Goal: Task Accomplishment & Management: Manage account settings

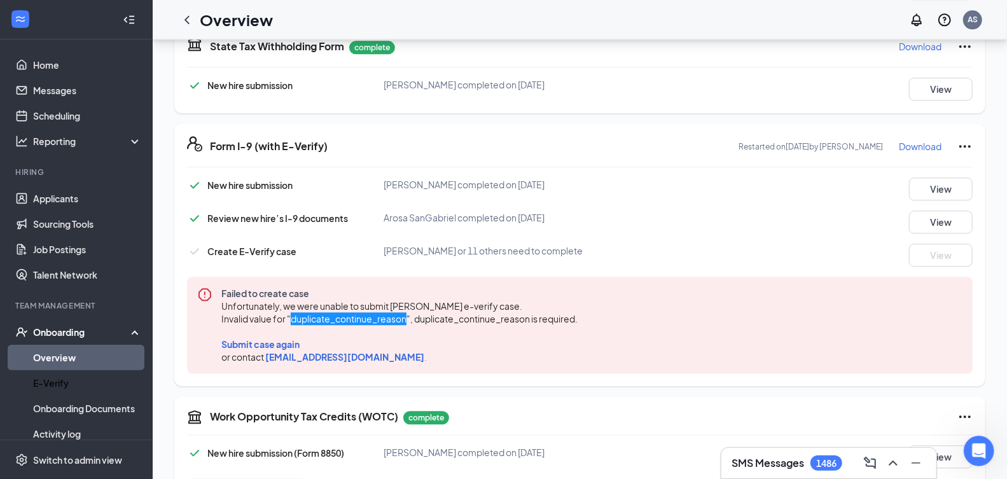
scroll to position [43, 0]
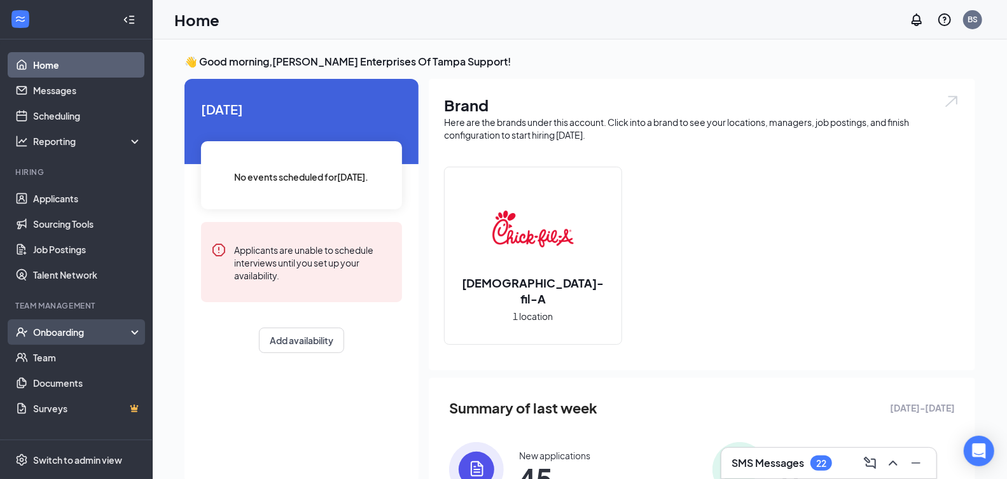
click at [78, 335] on div "Onboarding" at bounding box center [82, 332] width 98 height 13
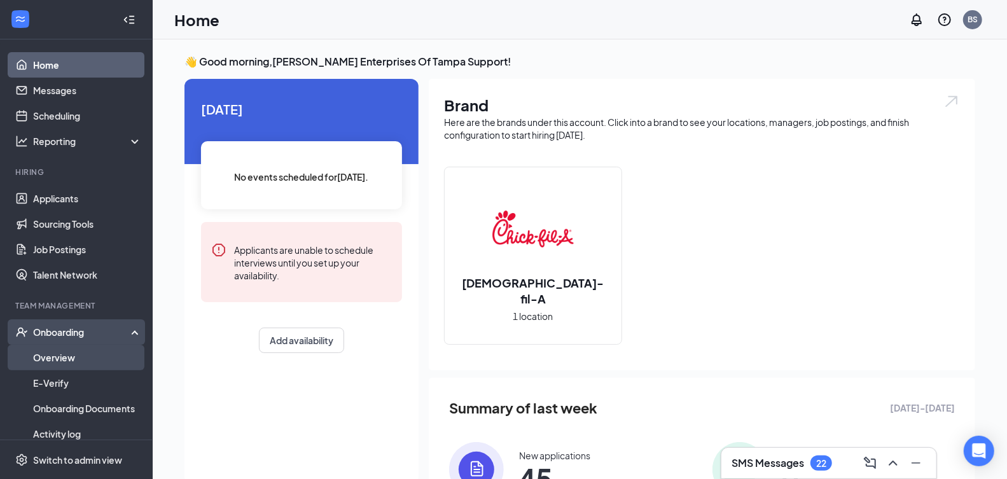
click at [102, 357] on link "Overview" at bounding box center [87, 357] width 109 height 25
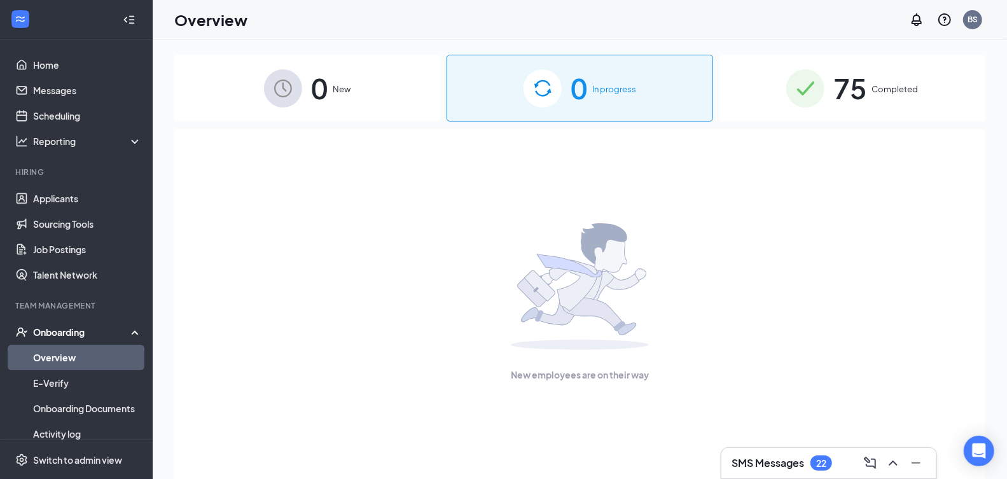
click at [859, 99] on span "75" at bounding box center [849, 88] width 33 height 44
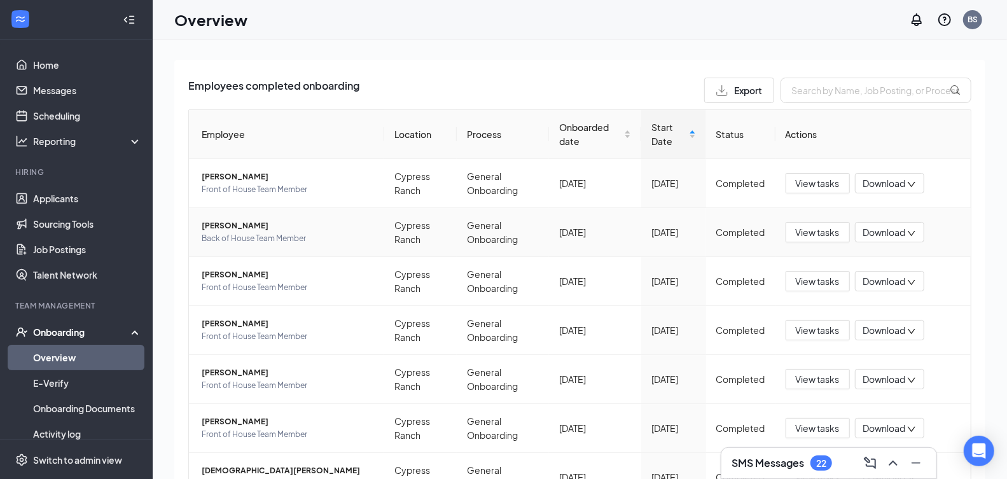
scroll to position [251, 0]
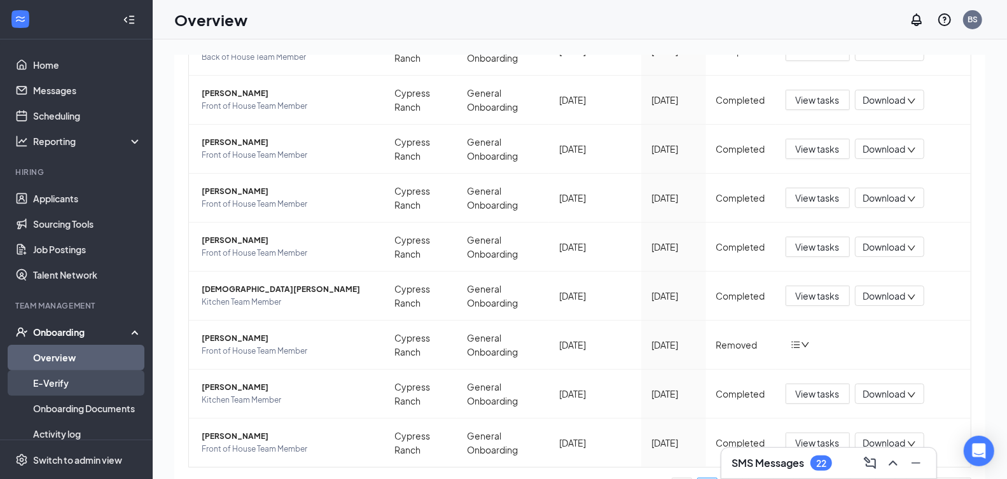
click at [85, 394] on link "E-Verify" at bounding box center [87, 382] width 109 height 25
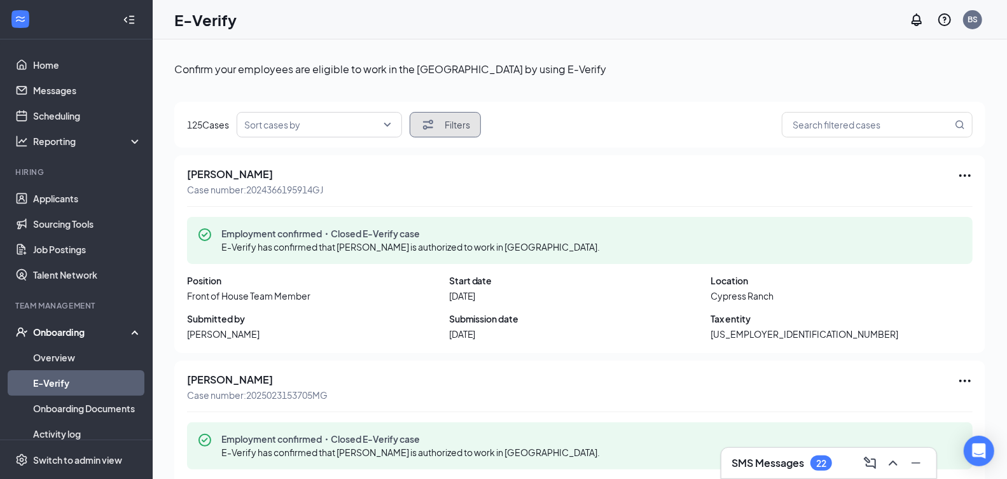
click at [433, 118] on icon "Filter" at bounding box center [427, 124] width 15 height 15
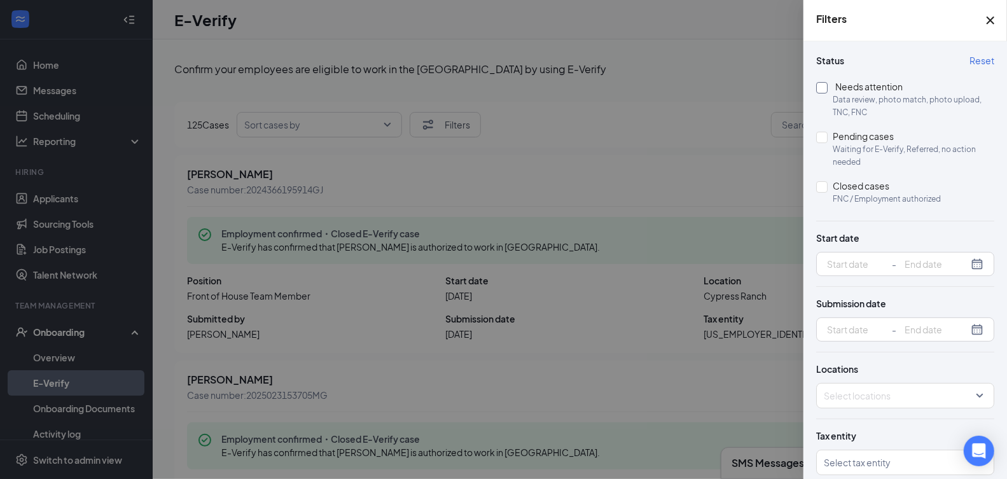
click at [858, 92] on span "Needs attention Data review, photo match, photo upload, TNC, FNC" at bounding box center [910, 98] width 167 height 39
click at [827, 92] on input "Needs attention Data review, photo match, photo upload, TNC, FNC" at bounding box center [821, 87] width 11 height 11
checkbox input "true"
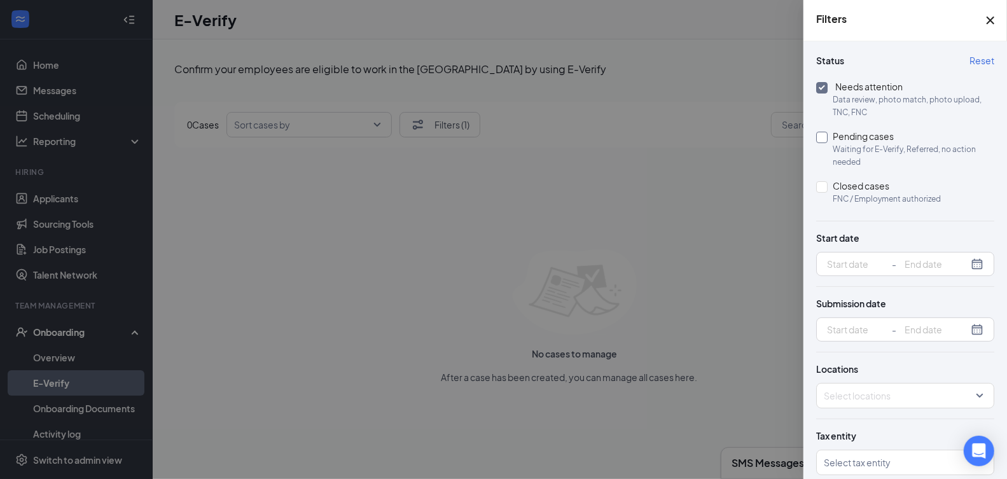
click at [830, 141] on span "Pending cases Waiting for E-Verify, Referred, no action needed" at bounding box center [910, 148] width 167 height 39
click at [827, 141] on input "Pending cases Waiting for E-Verify, Referred, no action needed" at bounding box center [821, 137] width 11 height 11
checkbox input "true"
click at [707, 76] on div at bounding box center [503, 239] width 1007 height 479
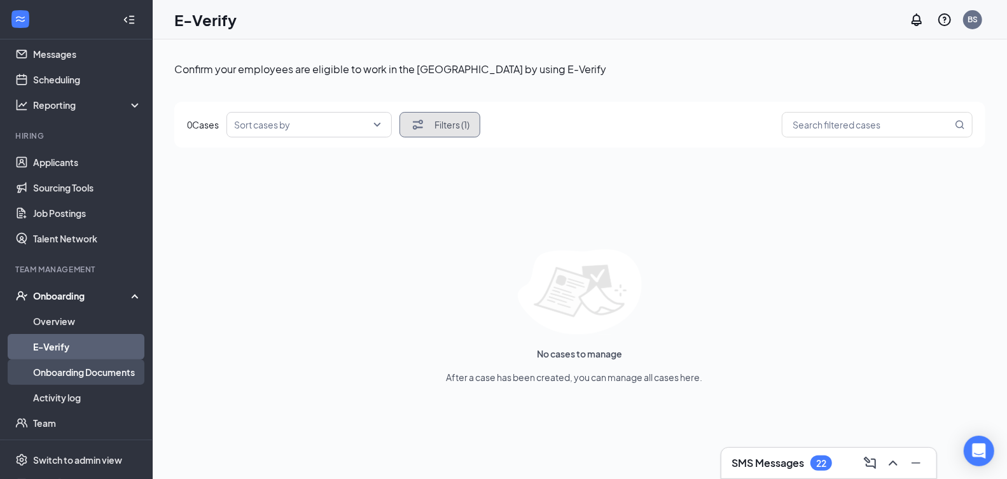
scroll to position [88, 0]
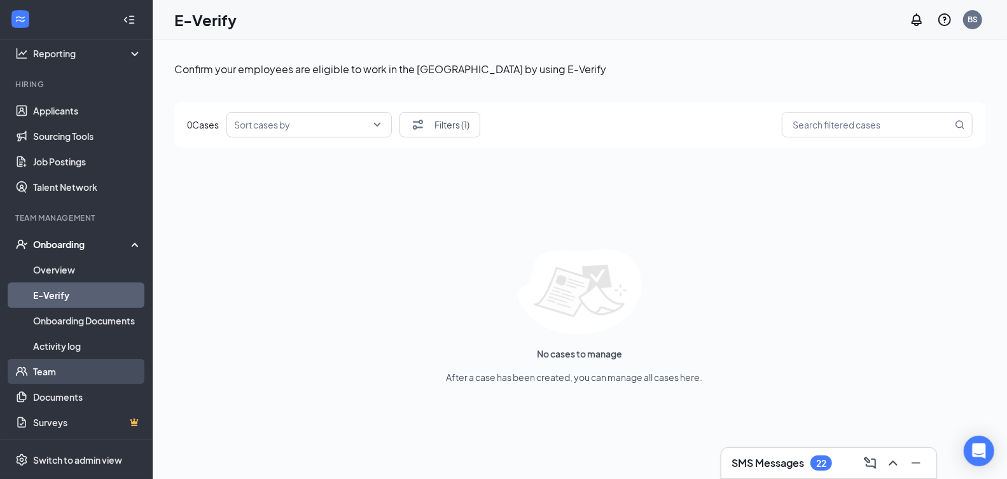
click at [90, 375] on link "Team" at bounding box center [87, 371] width 109 height 25
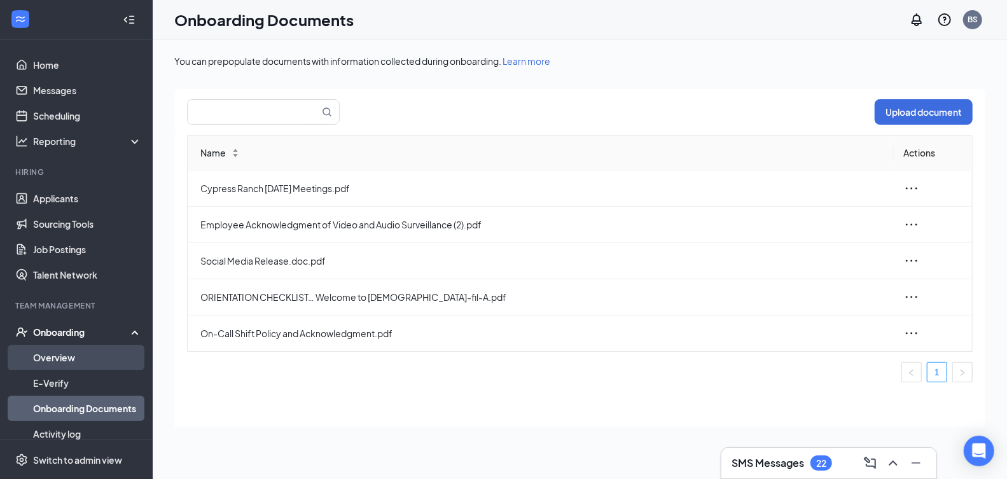
click at [83, 362] on link "Overview" at bounding box center [87, 357] width 109 height 25
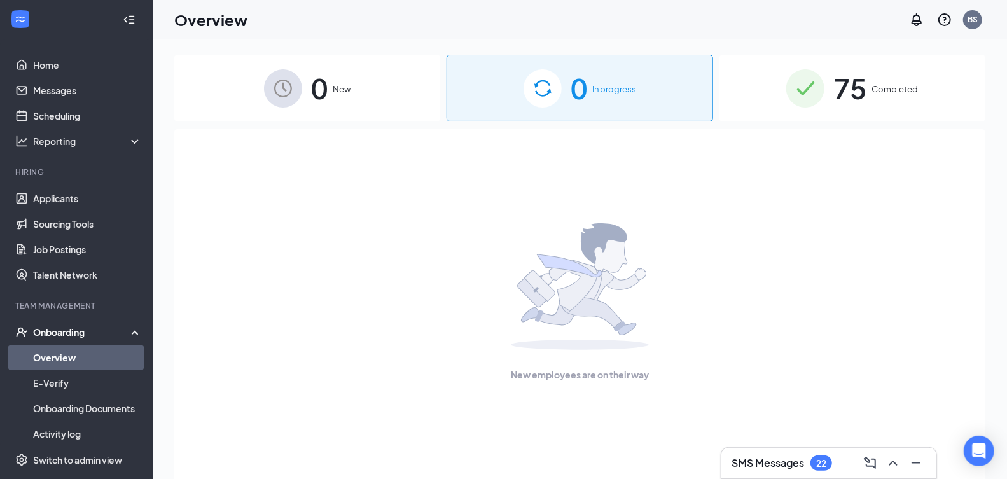
click at [897, 99] on div "75 Completed" at bounding box center [852, 88] width 266 height 67
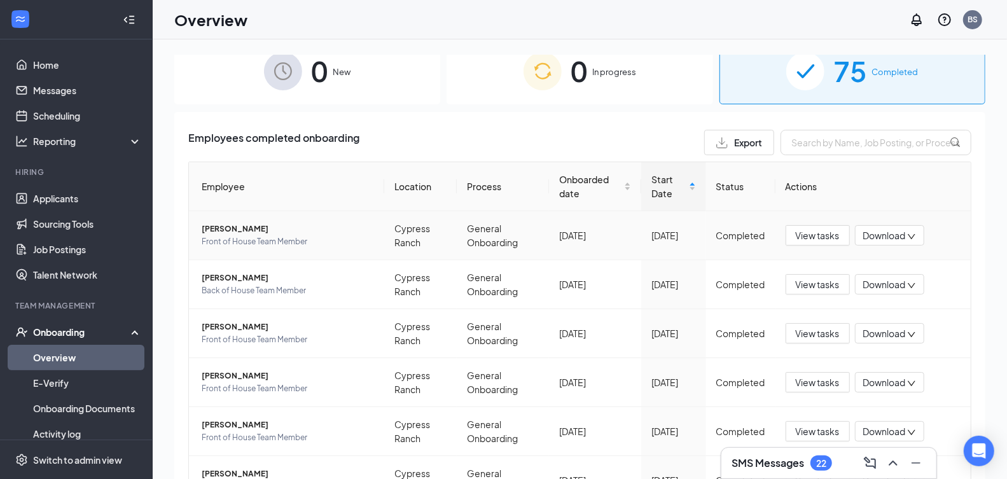
scroll to position [40, 0]
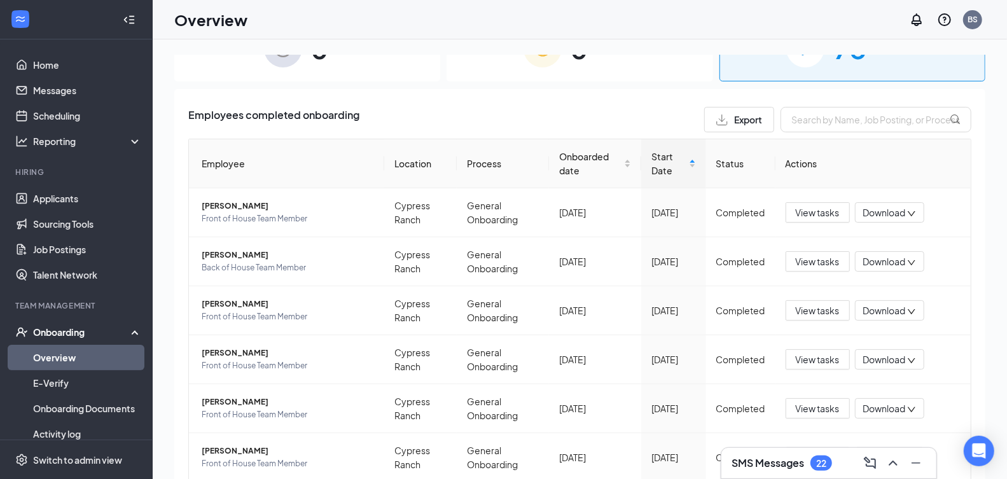
click at [734, 120] on span "Export" at bounding box center [748, 119] width 28 height 9
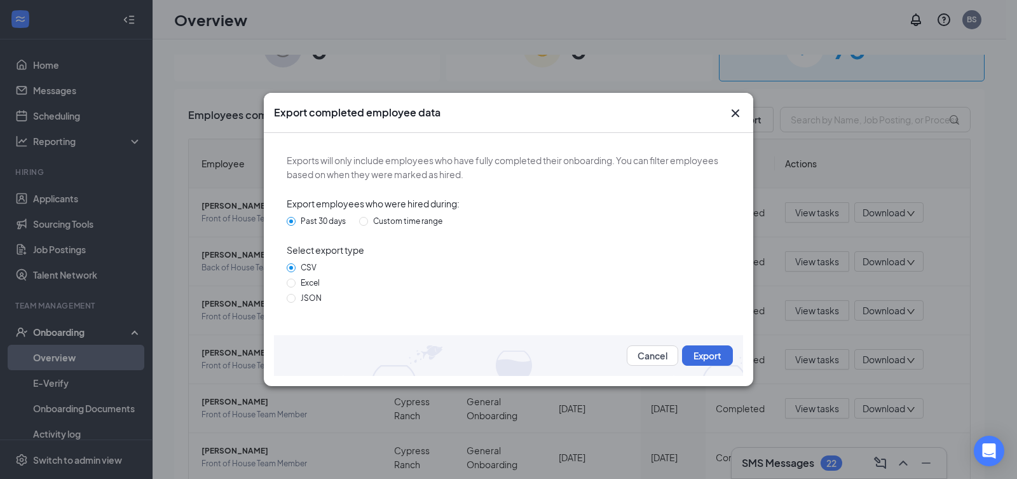
click at [733, 119] on icon "Cross" at bounding box center [735, 113] width 15 height 15
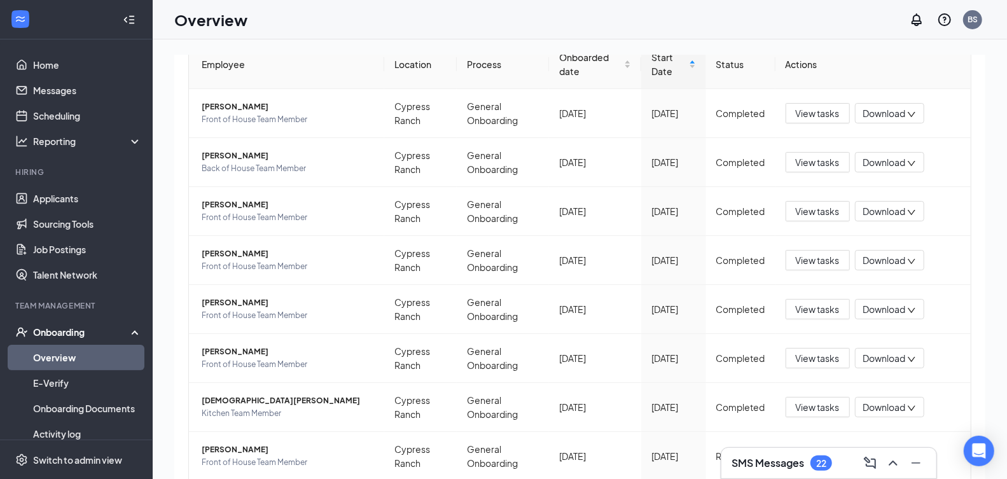
scroll to position [0, 0]
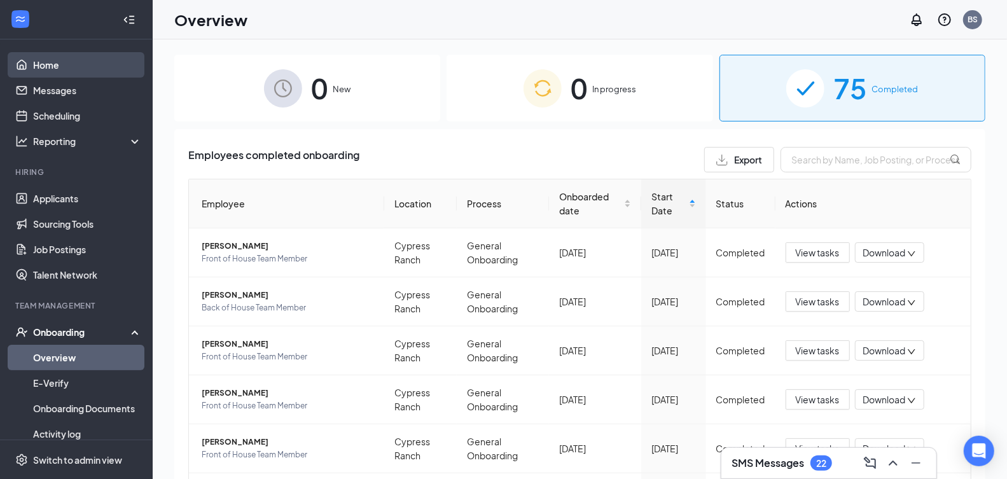
click at [38, 66] on link "Home" at bounding box center [87, 64] width 109 height 25
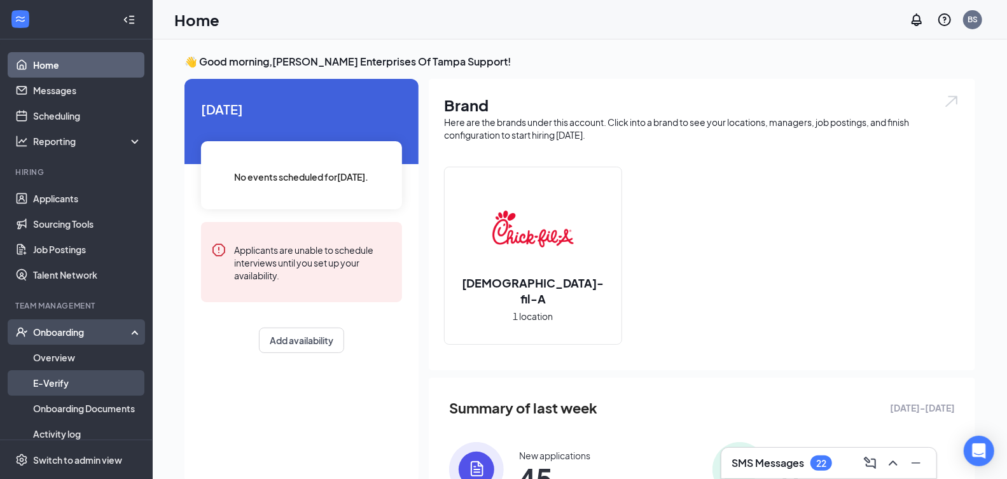
click at [74, 382] on link "E-Verify" at bounding box center [87, 382] width 109 height 25
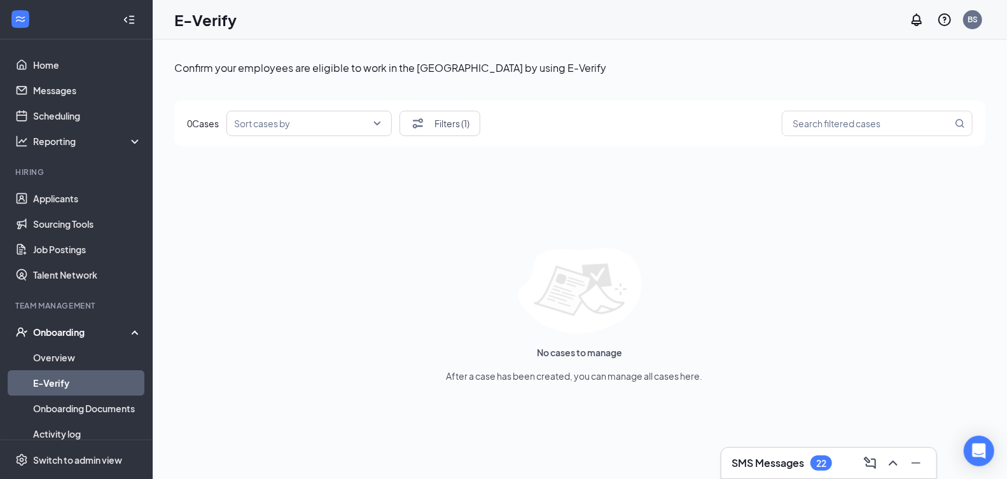
scroll to position [3, 0]
click at [445, 121] on button "Filters (1)" at bounding box center [439, 121] width 81 height 25
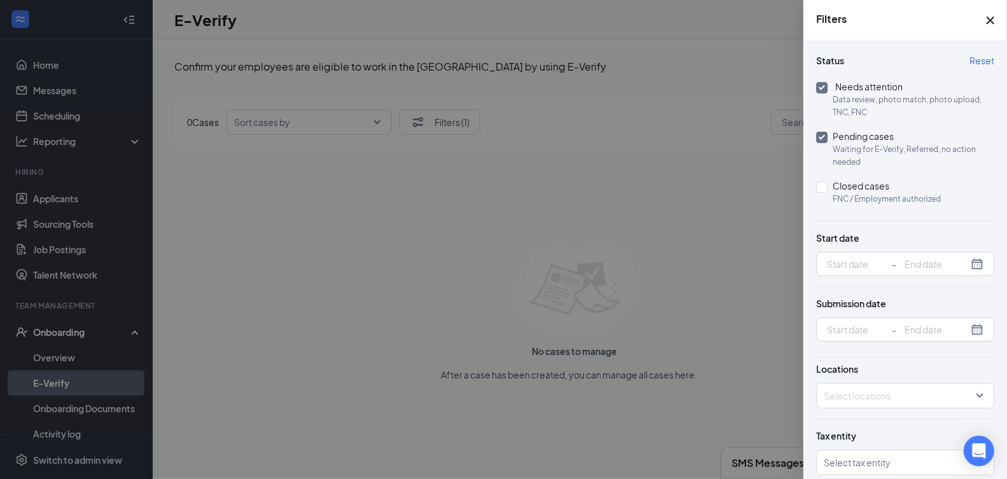
click at [979, 59] on span "Reset" at bounding box center [981, 60] width 25 height 13
click at [977, 59] on span "Reset" at bounding box center [981, 60] width 25 height 13
click at [975, 57] on span "Reset" at bounding box center [981, 60] width 25 height 13
click at [969, 57] on span "Reset" at bounding box center [981, 60] width 25 height 13
click at [828, 134] on span "Pending cases Waiting for E-Verify, Referred, no action needed" at bounding box center [910, 148] width 167 height 39
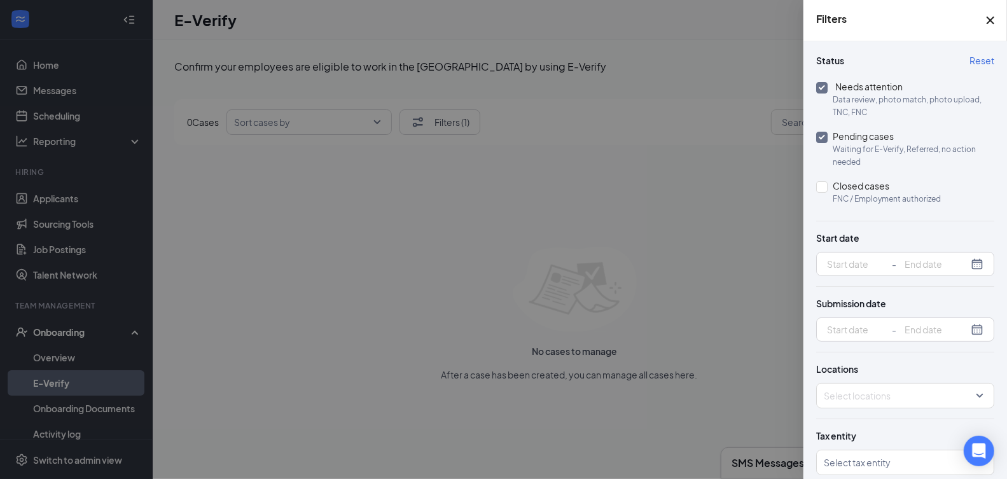
click at [827, 134] on input "Pending cases Waiting for E-Verify, Referred, no action needed" at bounding box center [821, 137] width 11 height 11
checkbox input "false"
click at [822, 89] on input "Needs attention Data review, photo match, photo upload, TNC, FNC" at bounding box center [821, 87] width 11 height 11
checkbox input "false"
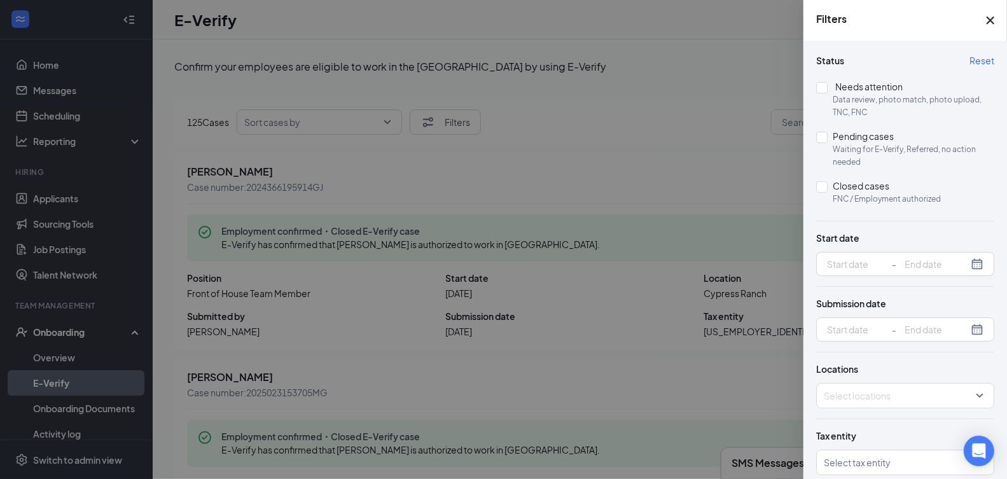
click at [993, 17] on icon "Cross" at bounding box center [990, 21] width 8 height 8
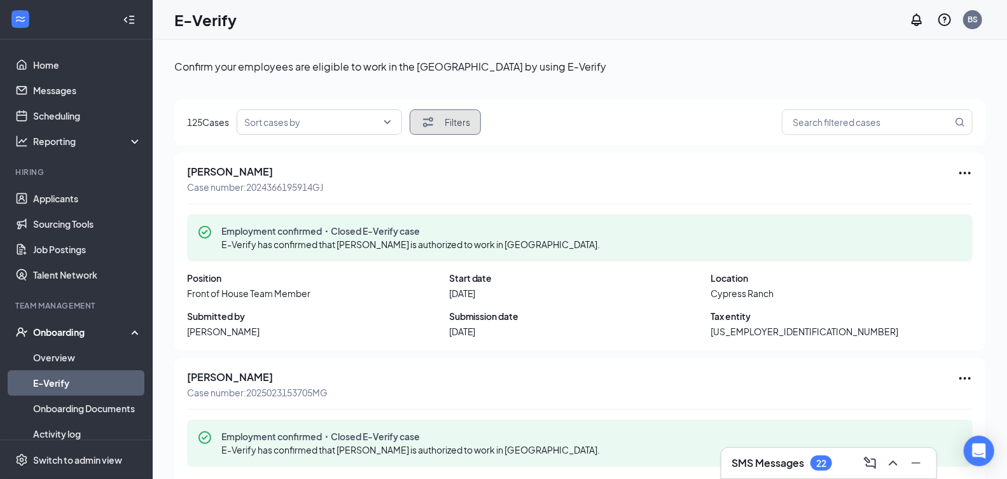
scroll to position [0, 0]
click at [76, 71] on link "Home" at bounding box center [87, 64] width 109 height 25
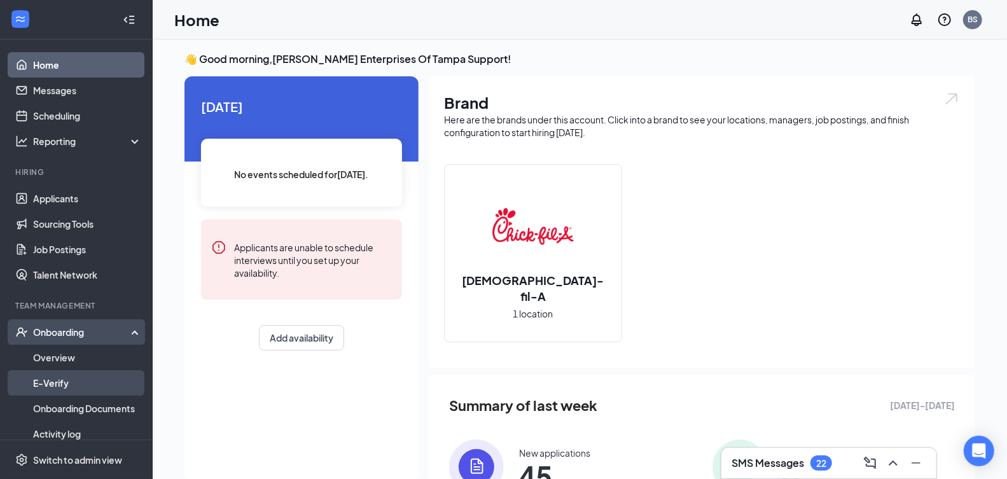
click at [85, 390] on link "E-Verify" at bounding box center [87, 382] width 109 height 25
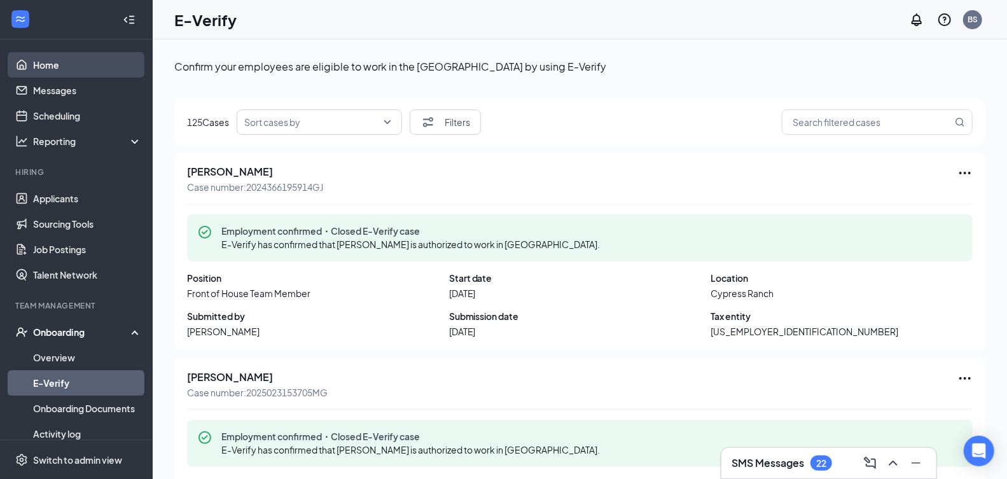
click at [83, 57] on link "Home" at bounding box center [87, 64] width 109 height 25
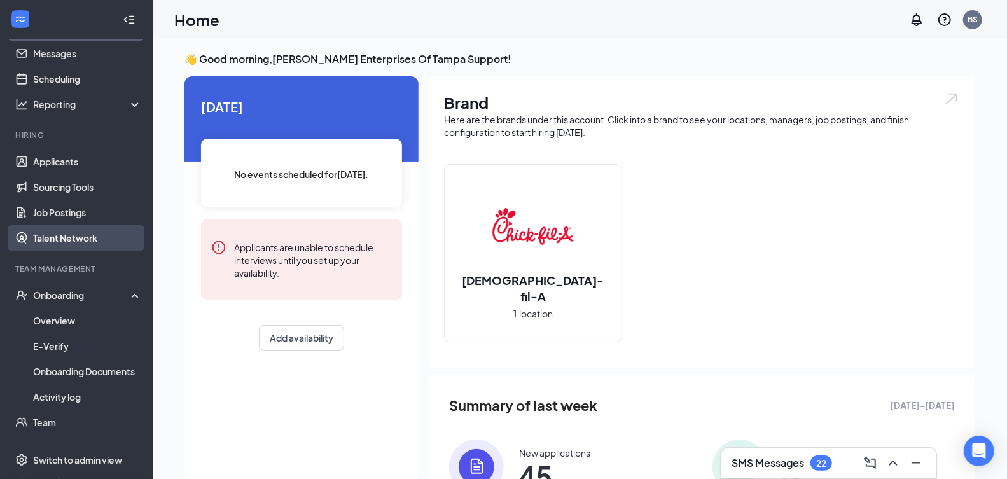
scroll to position [88, 0]
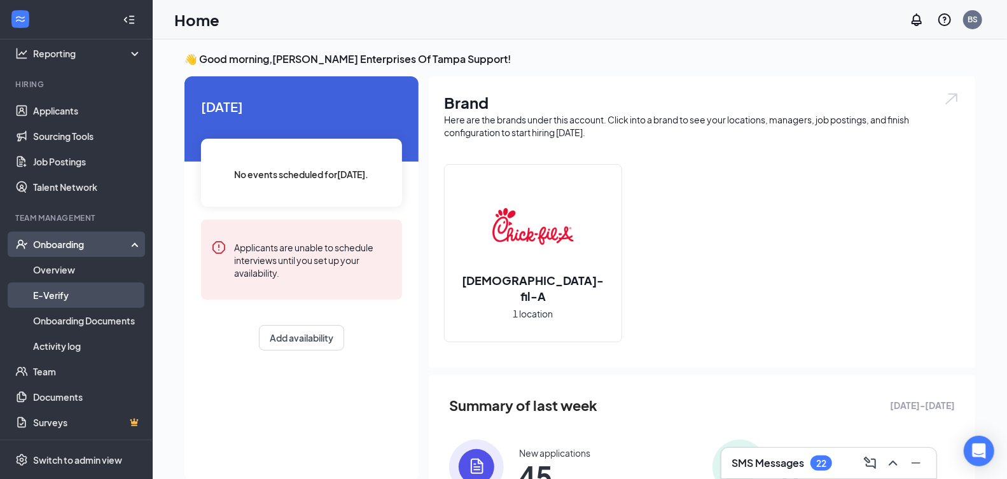
click at [93, 292] on link "E-Verify" at bounding box center [87, 294] width 109 height 25
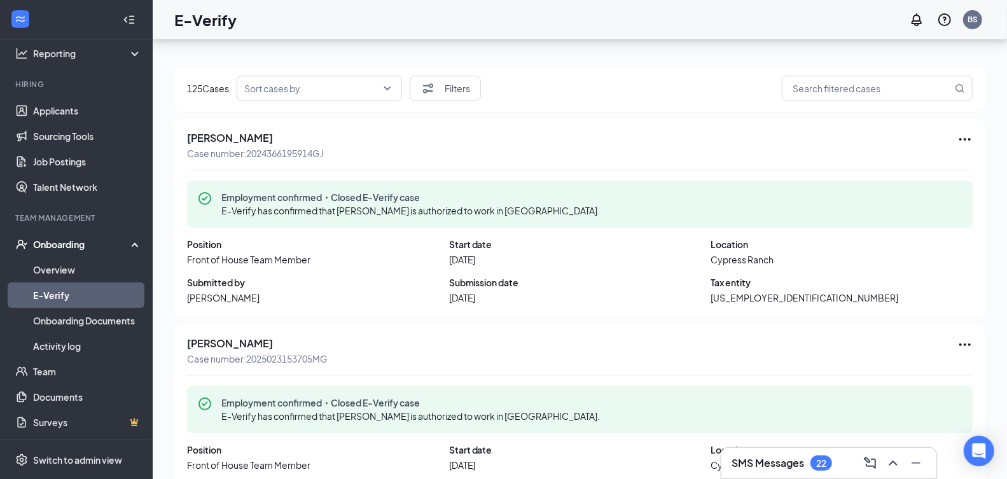
scroll to position [26, 0]
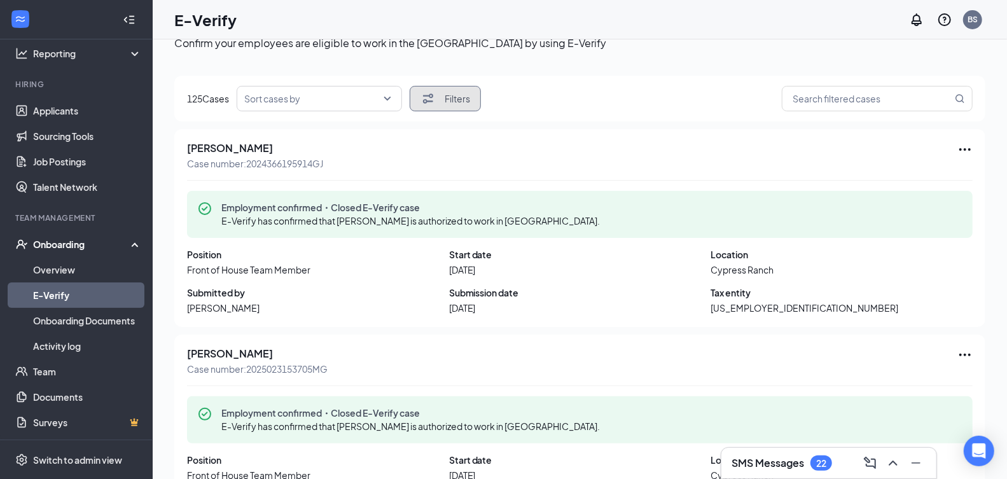
click at [444, 99] on button "Filters" at bounding box center [445, 98] width 71 height 25
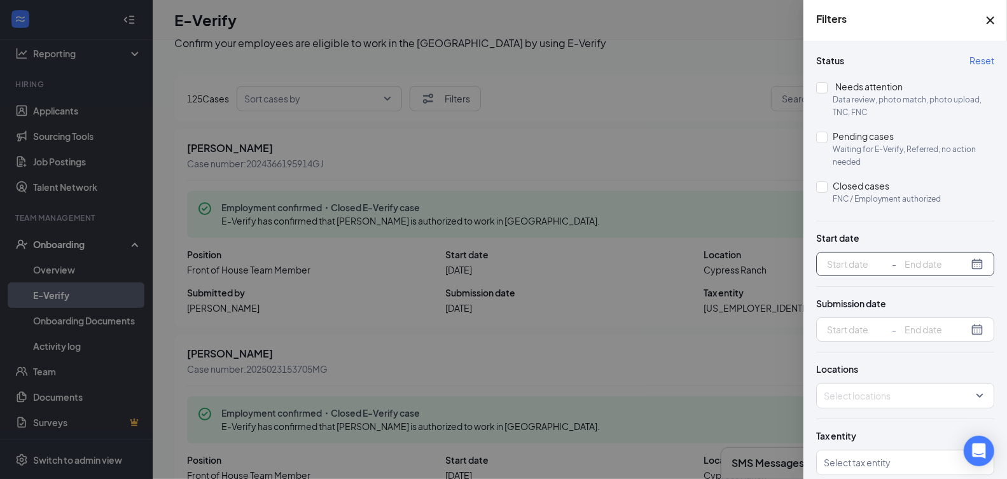
click at [968, 263] on div "-" at bounding box center [905, 264] width 178 height 24
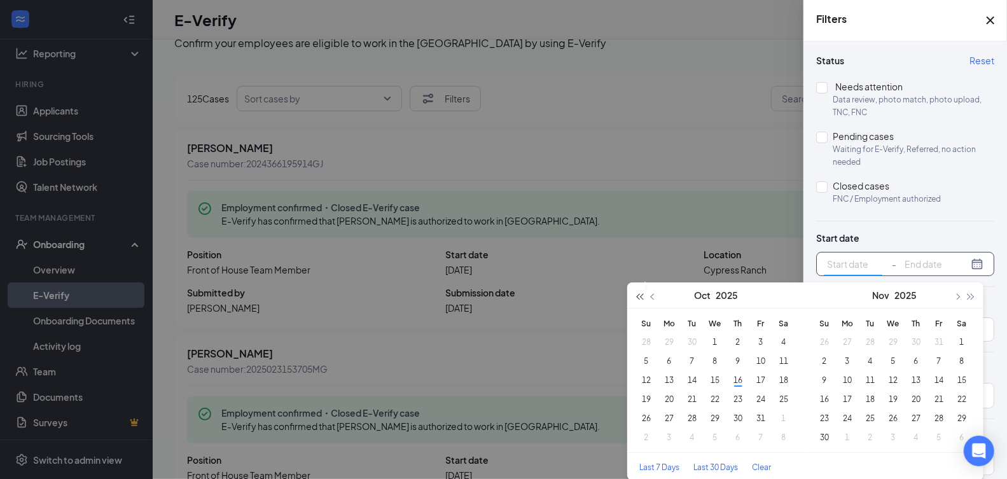
click at [638, 297] on span "button" at bounding box center [639, 297] width 6 height 6
click at [970, 295] on span "button" at bounding box center [971, 297] width 6 height 6
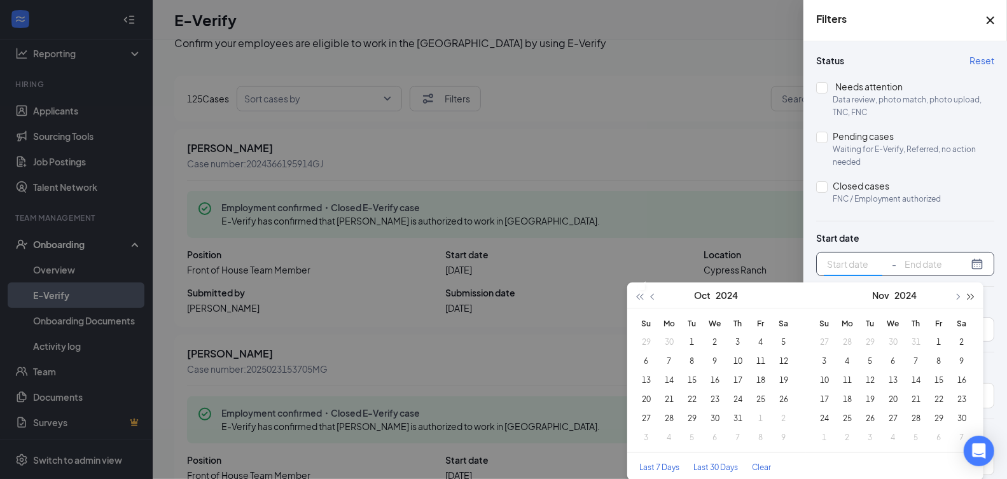
click at [970, 295] on span "button" at bounding box center [971, 297] width 6 height 6
click at [698, 294] on button "Oct" at bounding box center [702, 294] width 17 height 25
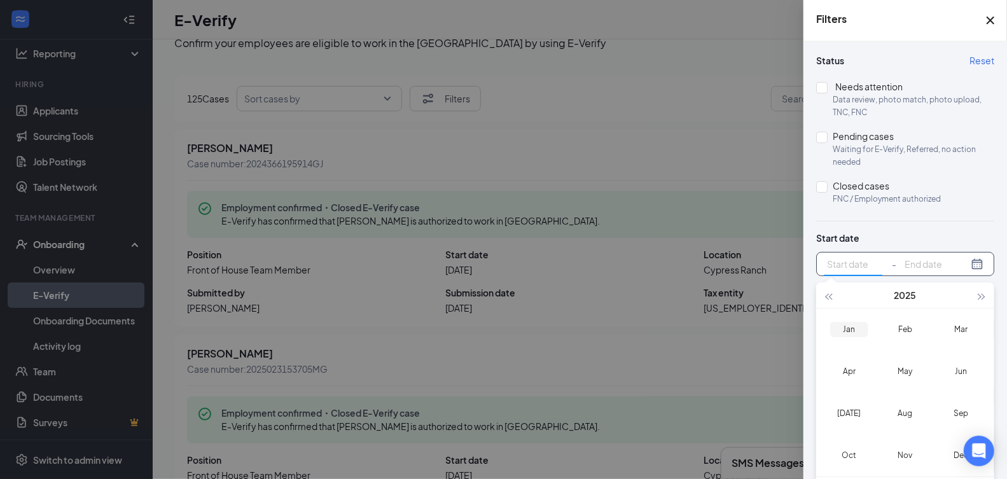
type input "2025-01-16"
click at [854, 324] on div "Jan" at bounding box center [849, 329] width 38 height 15
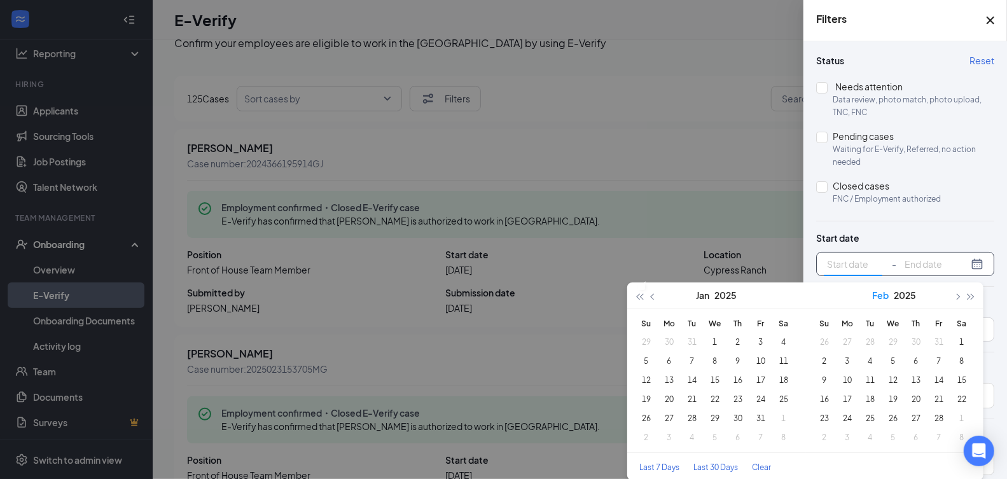
click at [885, 298] on button "Feb" at bounding box center [880, 294] width 17 height 25
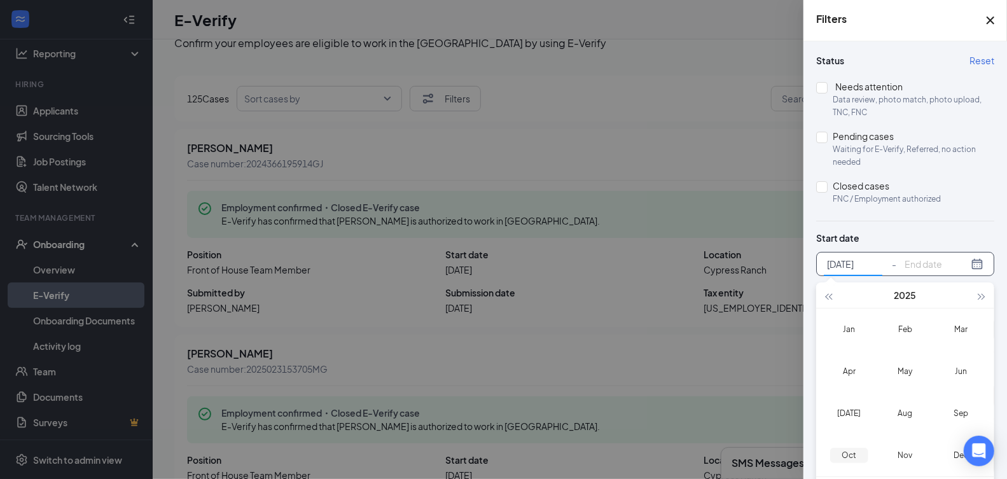
type input "2025-10-16"
click at [855, 455] on div "Oct" at bounding box center [849, 455] width 38 height 15
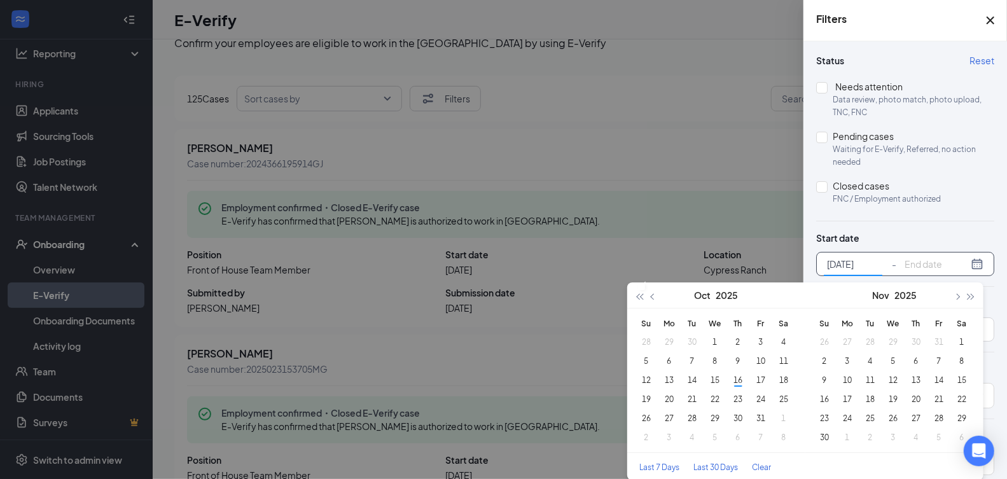
type input "2025-10-31"
click at [984, 215] on div "Reset Status Needs attention Data review, photo match, photo upload, TNC, FNC P…" at bounding box center [904, 260] width 203 height 438
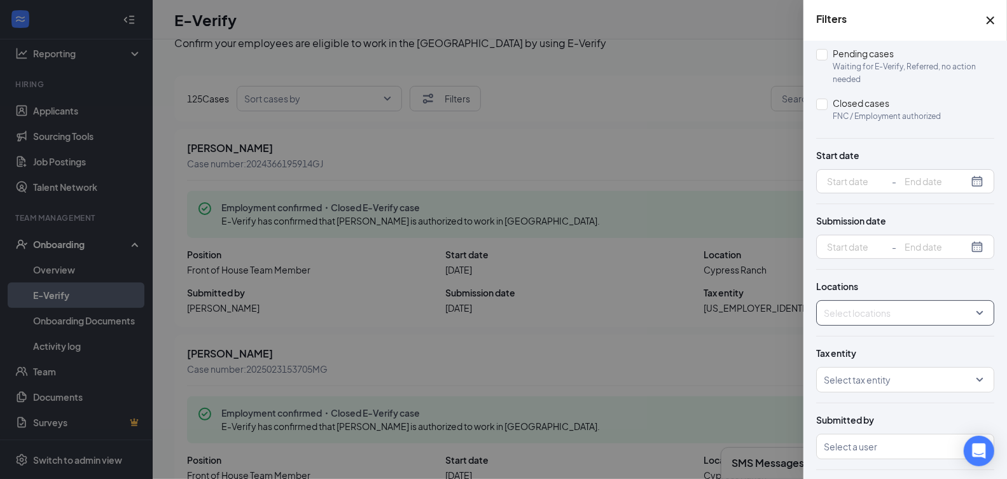
scroll to position [83, 0]
click at [699, 151] on div at bounding box center [503, 239] width 1007 height 479
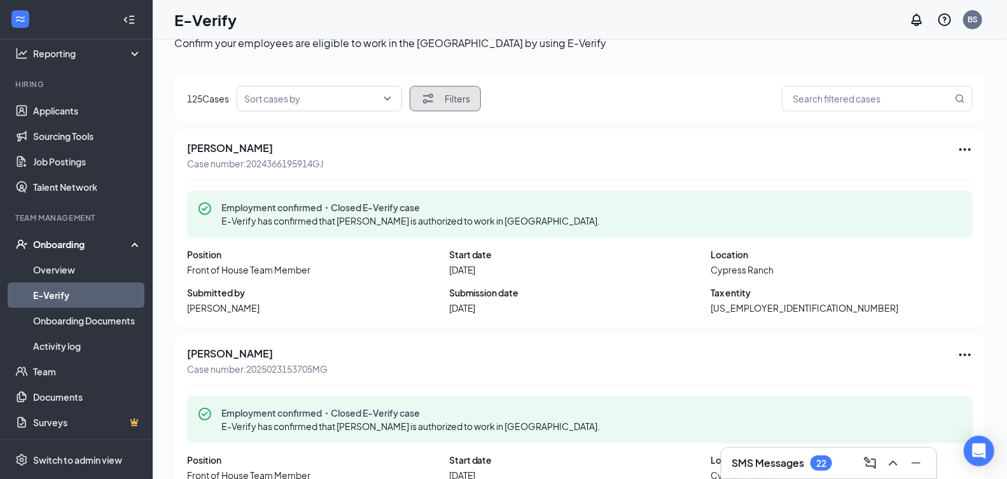
scroll to position [0, 0]
click at [89, 270] on link "Overview" at bounding box center [87, 269] width 109 height 25
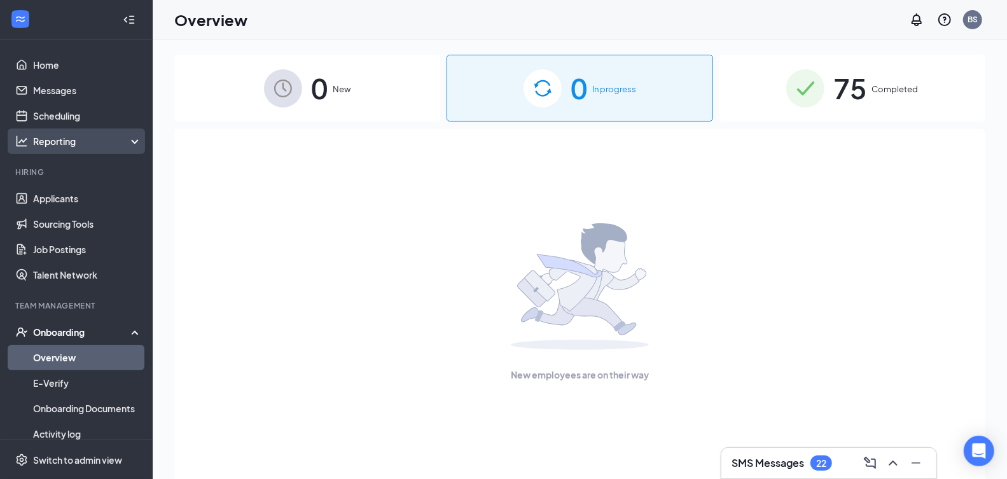
click at [101, 141] on div "Reporting" at bounding box center [87, 141] width 109 height 13
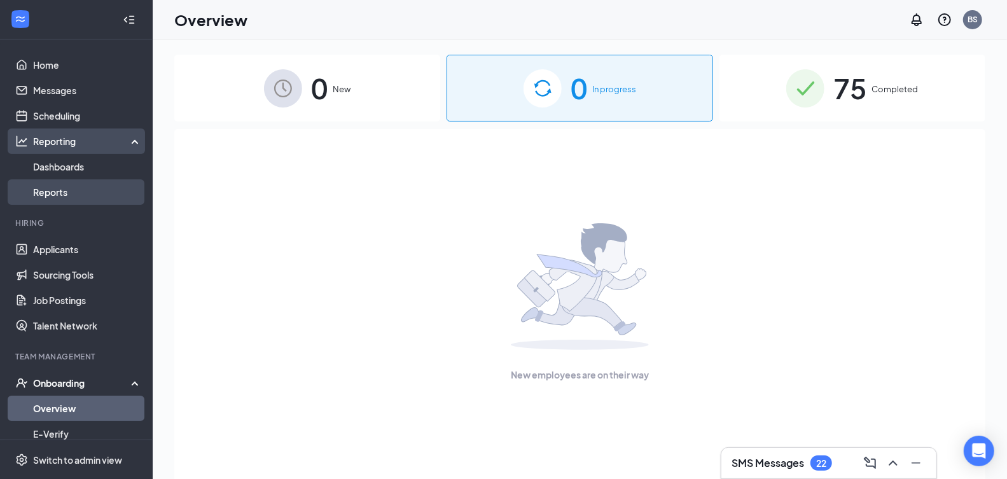
click at [72, 198] on link "Reports" at bounding box center [87, 191] width 109 height 25
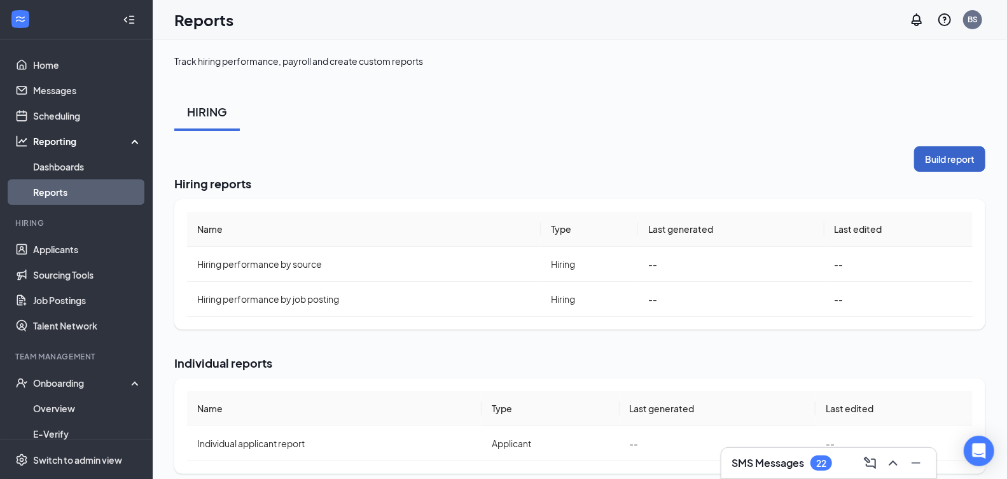
click at [950, 155] on button "Build report" at bounding box center [949, 158] width 71 height 25
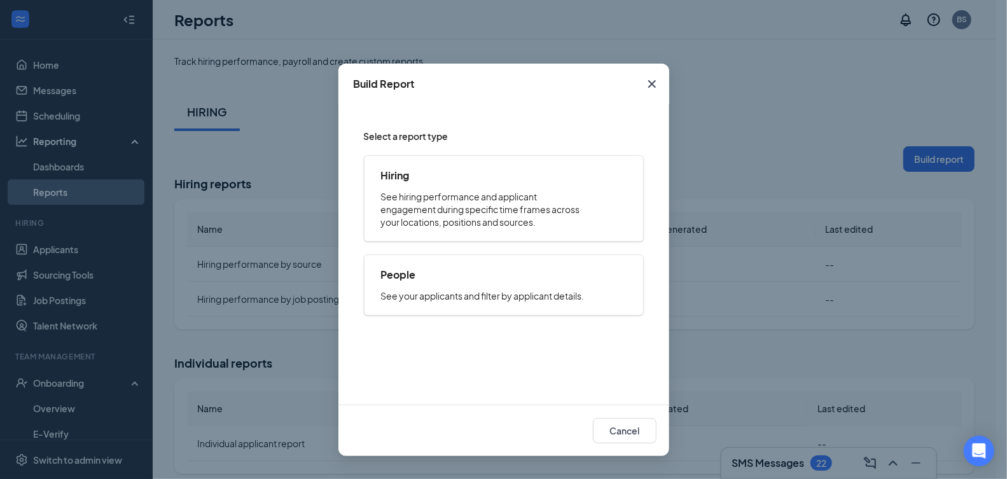
click at [645, 84] on icon "Cross" at bounding box center [651, 83] width 15 height 15
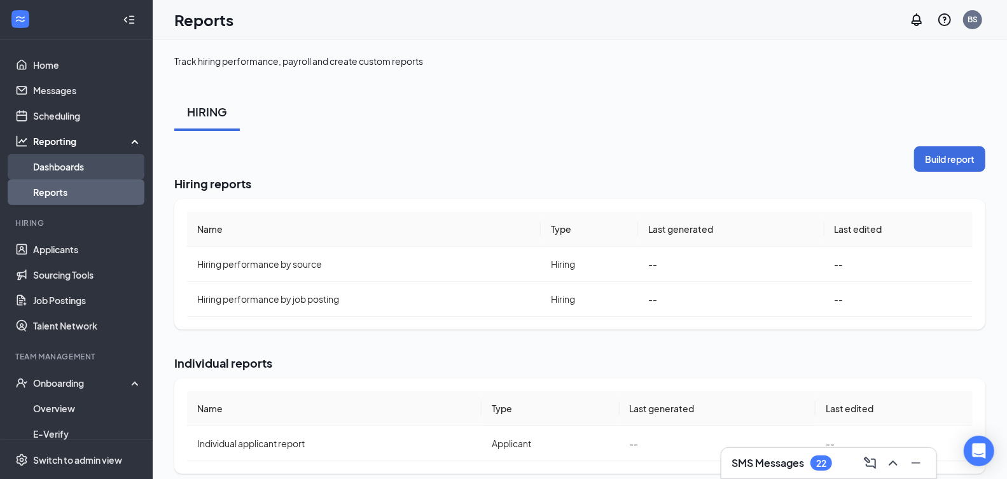
click at [69, 163] on link "Dashboards" at bounding box center [87, 166] width 109 height 25
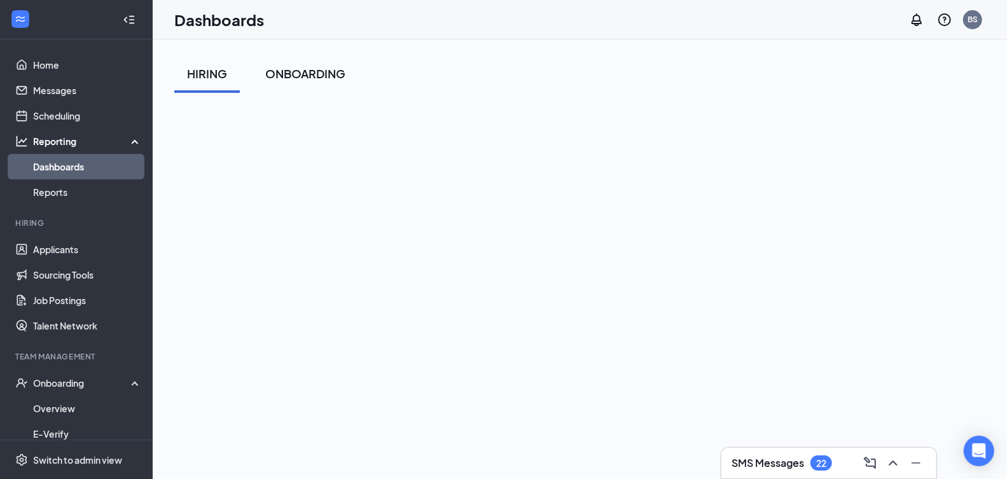
click at [324, 72] on div "ONBOARDING" at bounding box center [305, 73] width 80 height 16
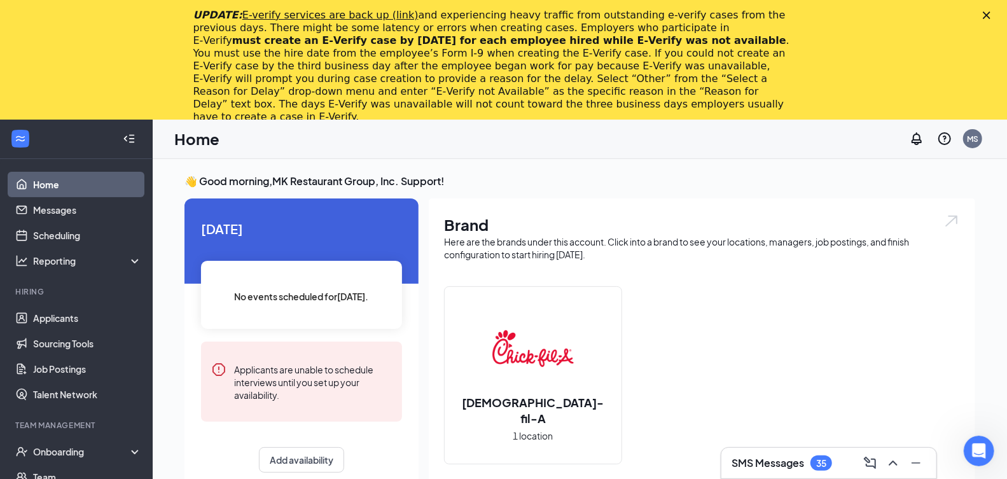
click at [990, 16] on polygon "Close" at bounding box center [986, 15] width 8 height 8
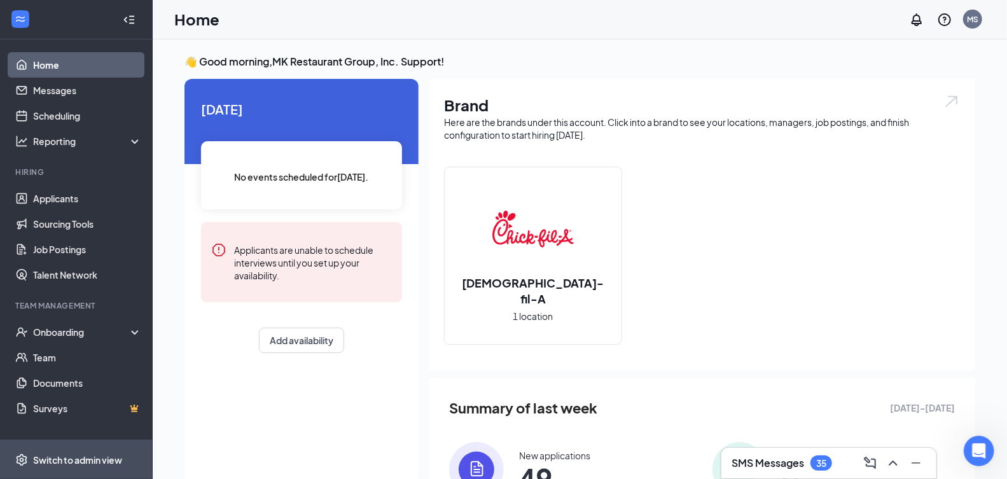
click at [61, 456] on div "Switch to admin view" at bounding box center [77, 459] width 89 height 13
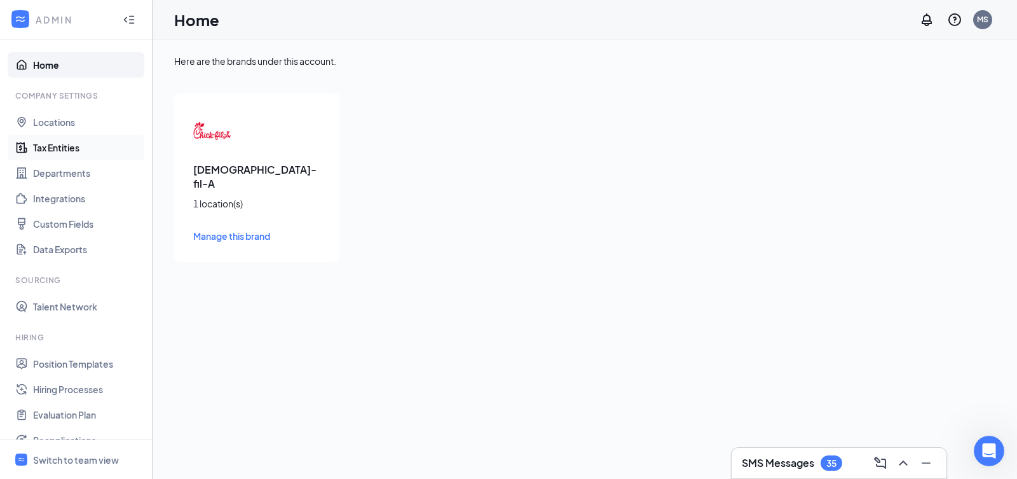
click at [64, 140] on link "Tax Entities" at bounding box center [87, 147] width 109 height 25
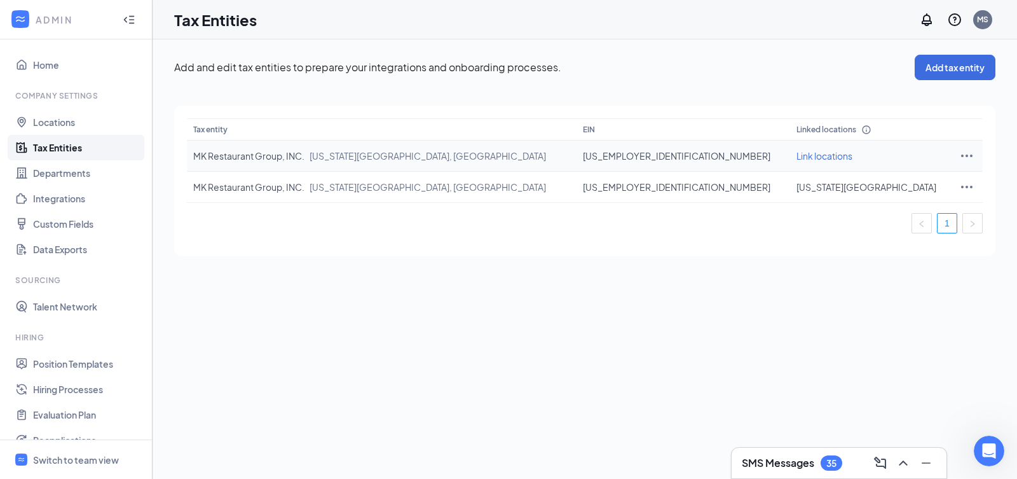
click at [960, 154] on icon "Ellipses" at bounding box center [967, 155] width 15 height 15
click at [919, 210] on span "View and edit linked locations" at bounding box center [871, 211] width 121 height 14
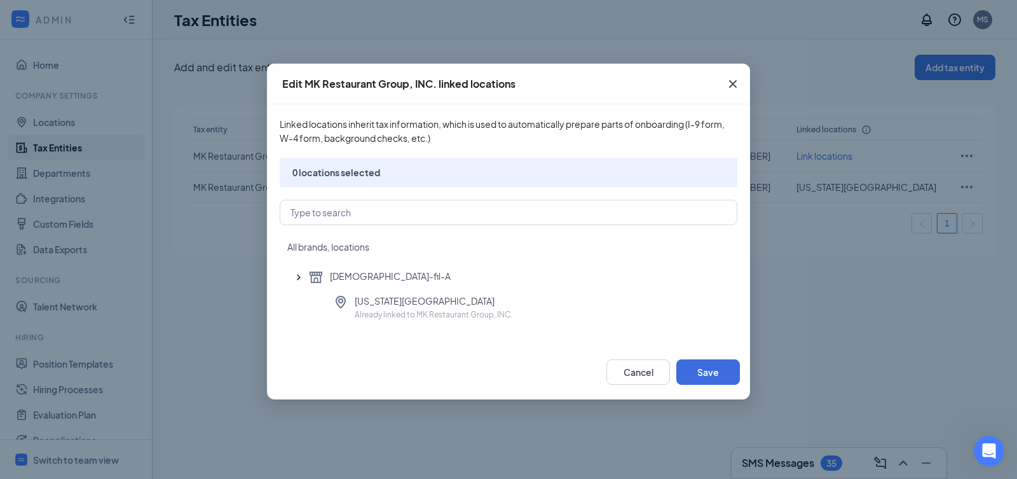
drag, startPoint x: 733, startPoint y: 82, endPoint x: 773, endPoint y: 104, distance: 45.5
click at [733, 82] on icon "Cross" at bounding box center [733, 83] width 15 height 15
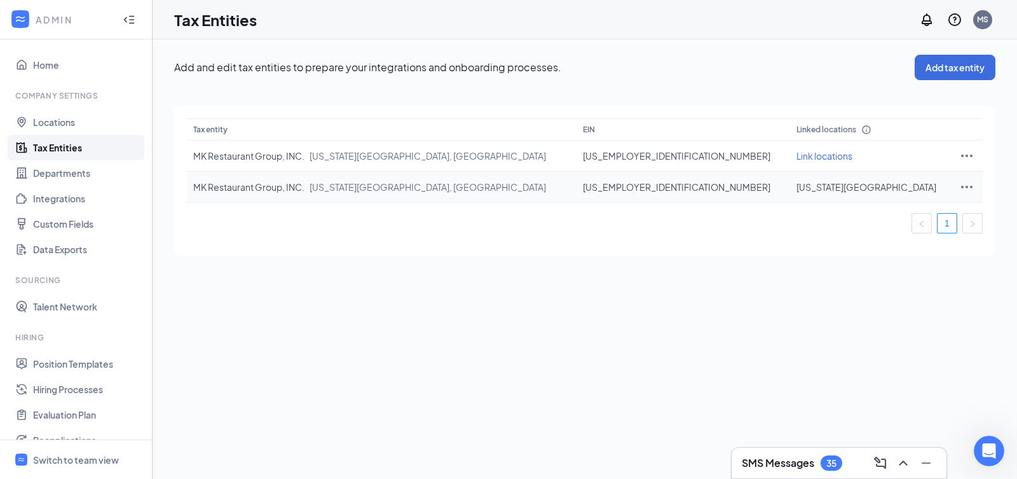
click at [953, 187] on td at bounding box center [968, 187] width 30 height 31
click at [961, 186] on icon "Ellipses" at bounding box center [966, 187] width 11 height 3
click at [924, 245] on span "View and edit linked locations" at bounding box center [871, 242] width 121 height 14
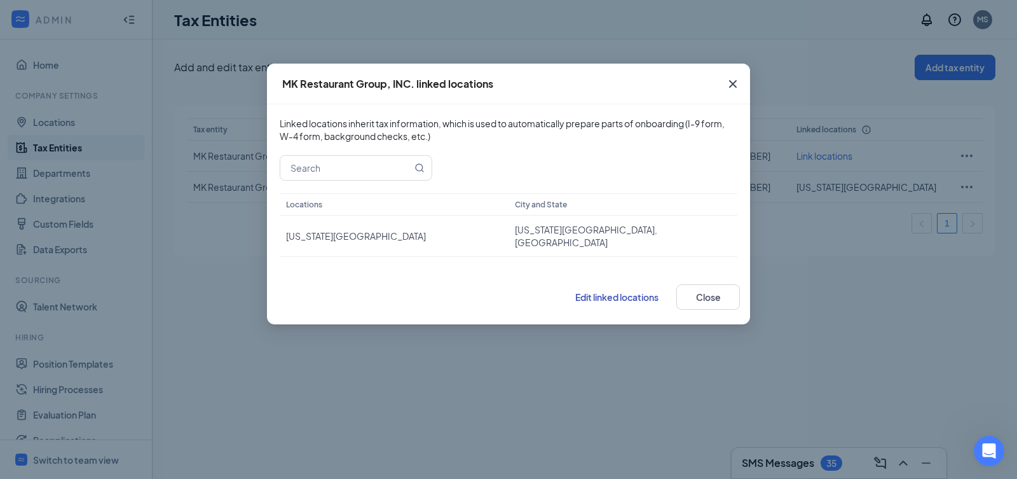
click at [734, 82] on icon "Cross" at bounding box center [733, 84] width 8 height 8
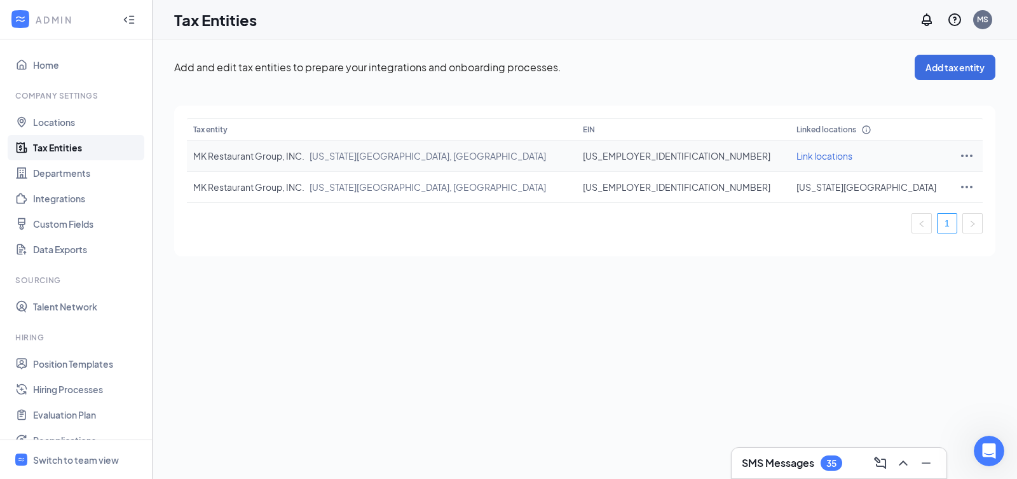
click at [630, 158] on td "47-1864624" at bounding box center [684, 156] width 214 height 31
click at [953, 155] on td at bounding box center [968, 156] width 30 height 31
click at [862, 129] on icon "Info" at bounding box center [867, 130] width 10 height 10
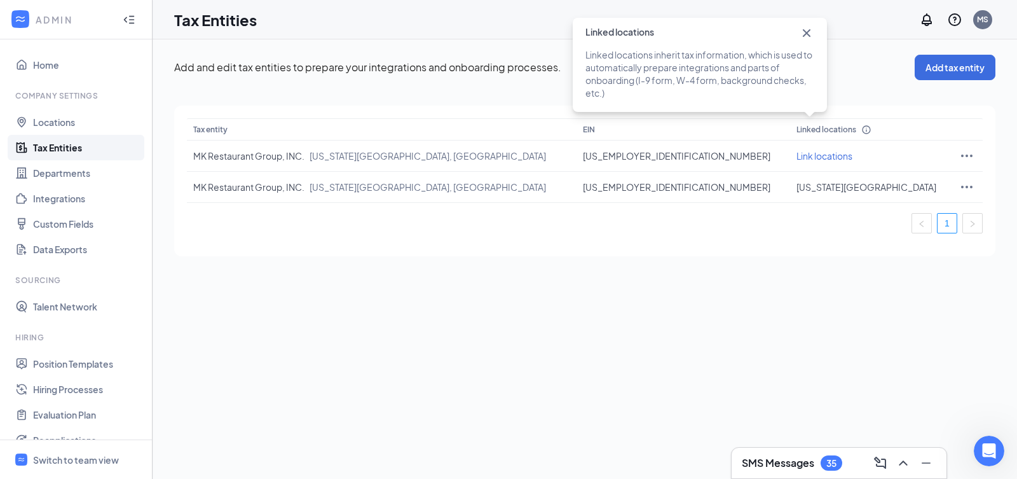
click at [805, 31] on icon "Cross" at bounding box center [807, 33] width 8 height 8
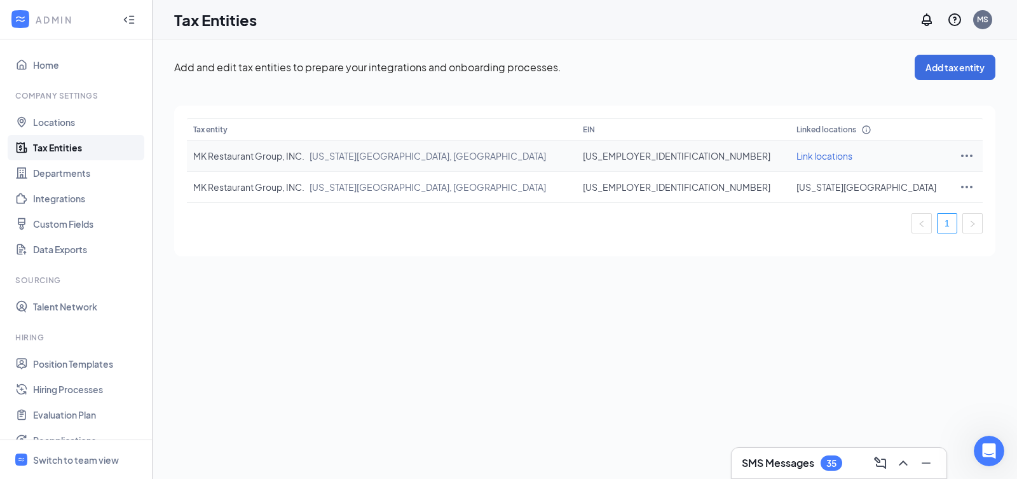
click at [961, 155] on icon "Ellipses" at bounding box center [966, 156] width 11 height 3
click at [861, 183] on span "Edit entity details" at bounding box center [871, 182] width 121 height 14
type input "47-1864624"
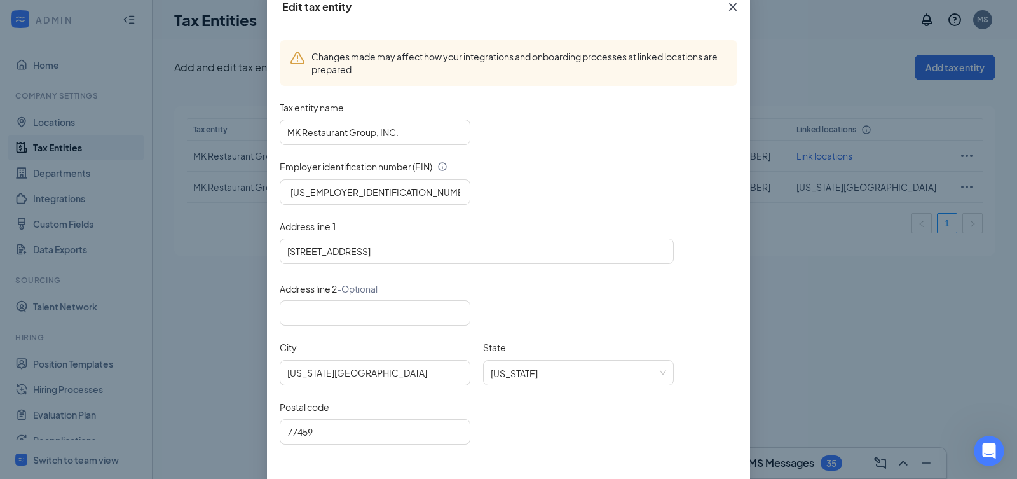
scroll to position [137, 0]
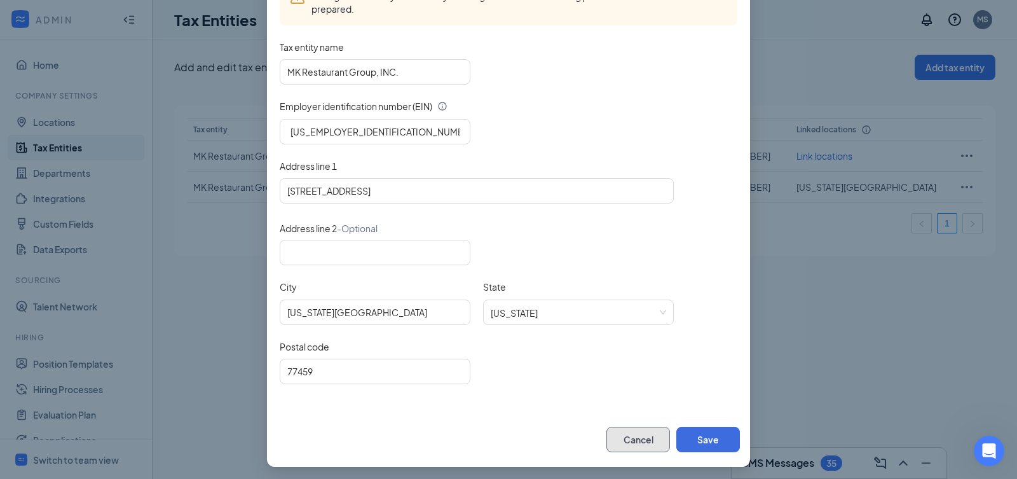
click at [626, 429] on button "Cancel" at bounding box center [639, 439] width 64 height 25
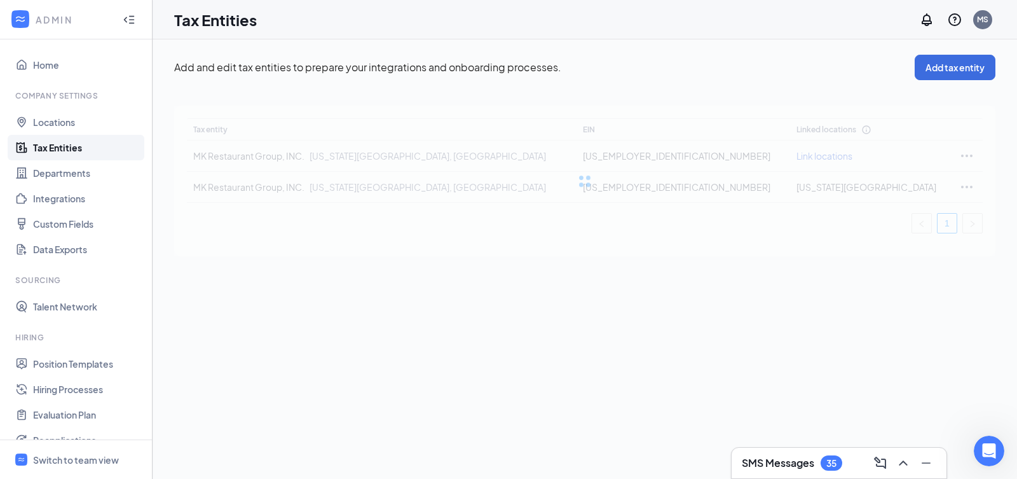
scroll to position [74, 0]
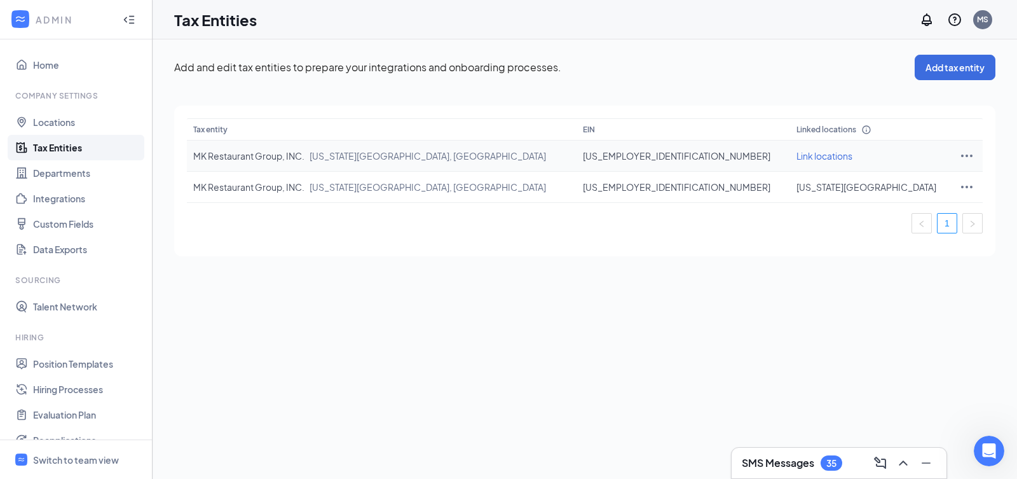
click at [960, 153] on icon "Ellipses" at bounding box center [967, 155] width 15 height 15
click at [530, 280] on div "Add and edit tax entities to prepare your integrations and onboarding processes…" at bounding box center [585, 258] width 865 height 439
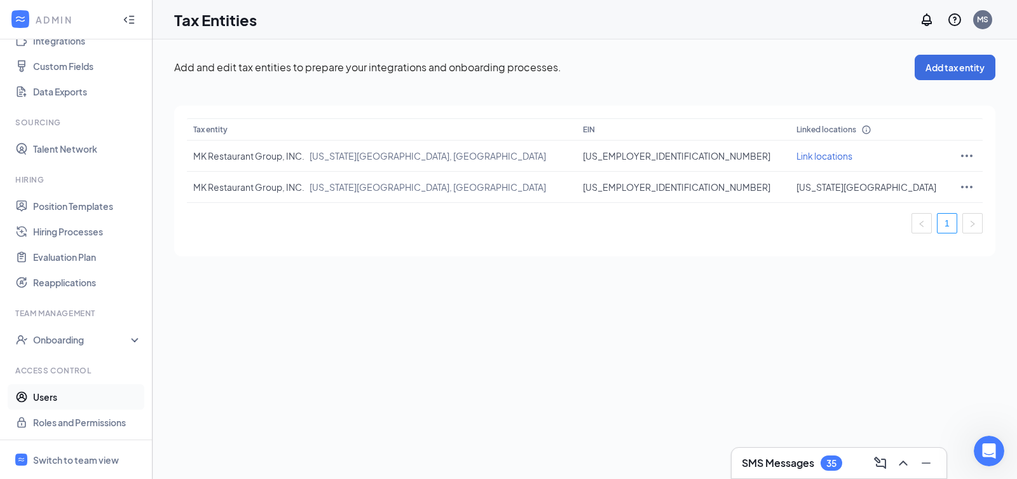
click at [94, 395] on link "Users" at bounding box center [87, 396] width 109 height 25
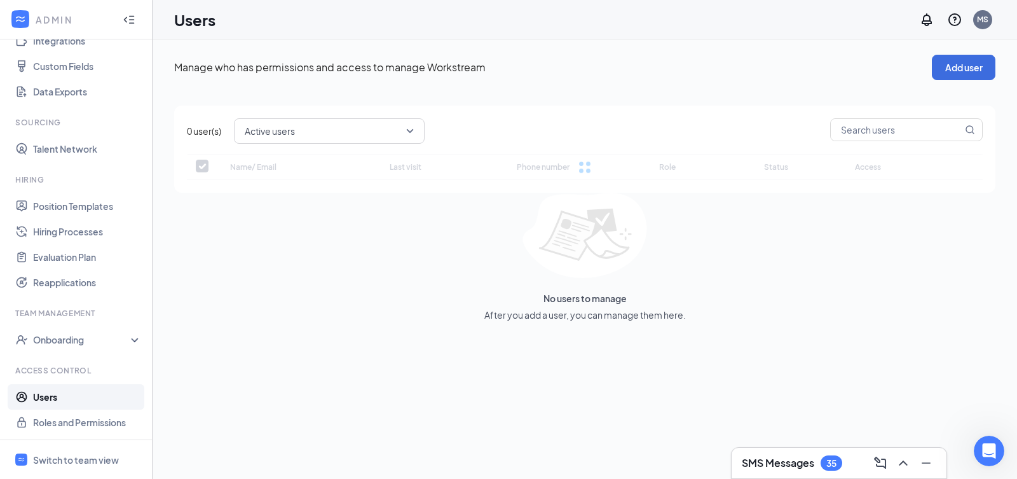
checkbox input "false"
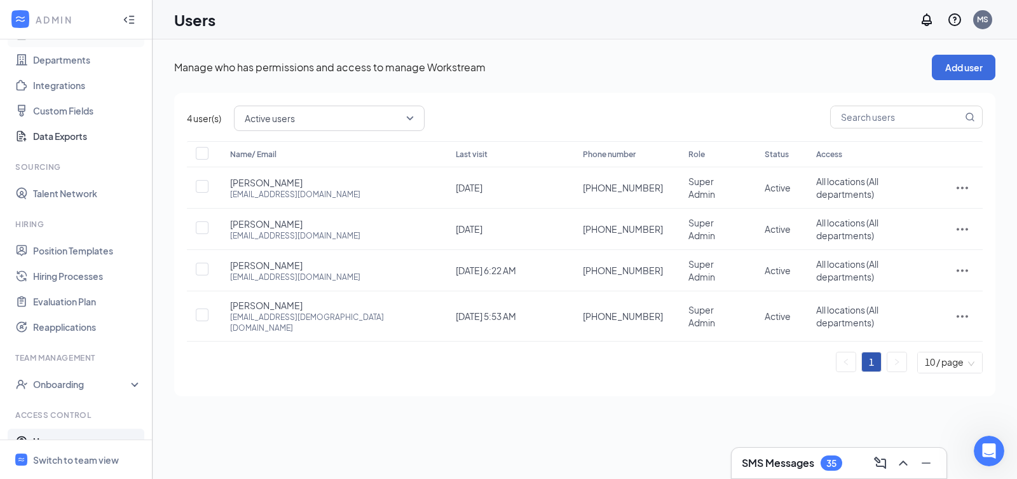
scroll to position [45, 0]
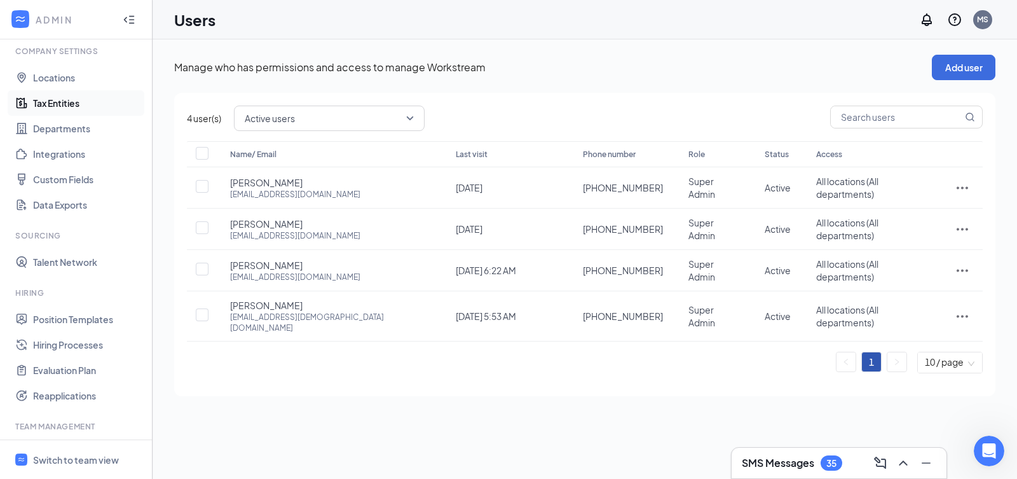
click at [67, 104] on link "Tax Entities" at bounding box center [87, 102] width 109 height 25
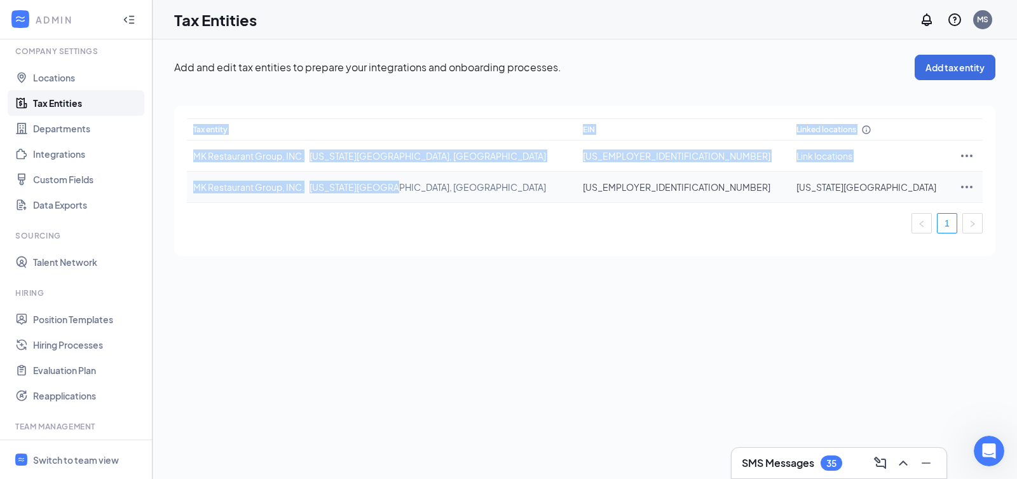
drag, startPoint x: 185, startPoint y: 186, endPoint x: 563, endPoint y: 189, distance: 378.4
click at [563, 189] on div "Tax entity EIN Linked locations MK Restaurant Group, INC. Missouri City, TX 47-…" at bounding box center [585, 181] width 822 height 151
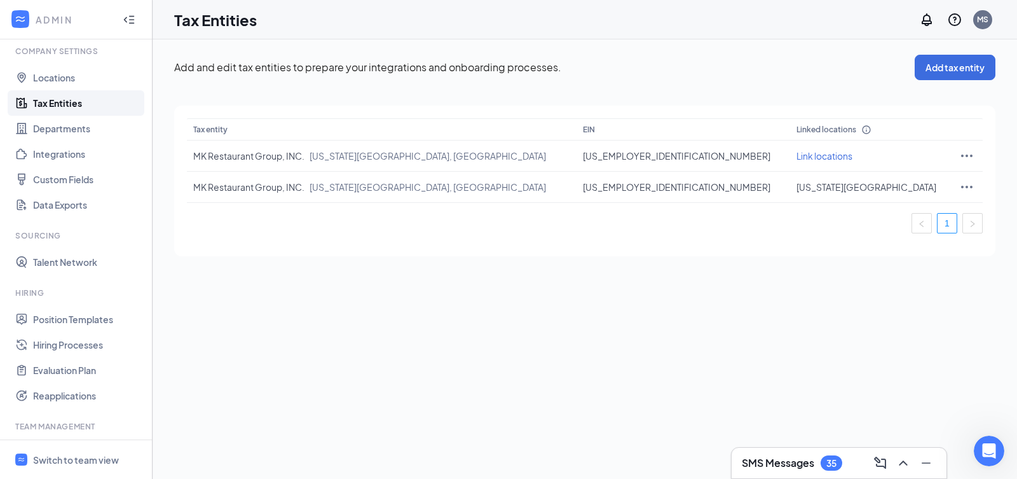
click at [491, 236] on div "Tax entity EIN Linked locations MK Restaurant Group, INC. Missouri City, TX 47-…" at bounding box center [585, 180] width 796 height 125
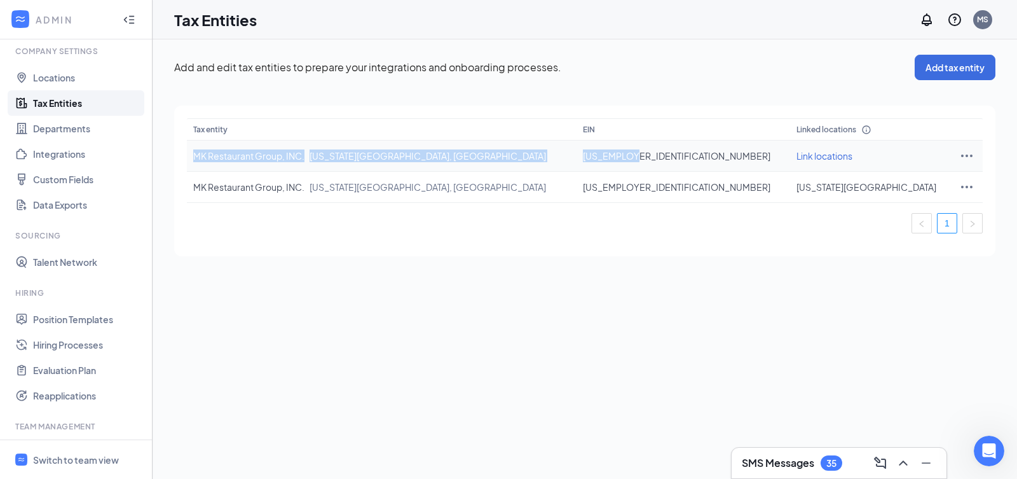
drag, startPoint x: 197, startPoint y: 153, endPoint x: 659, endPoint y: 156, distance: 462.3
click at [659, 156] on tr "MK Restaurant Group, INC. Missouri City, TX 47-1864624 Link locations" at bounding box center [585, 156] width 796 height 31
copy tr "MK Restaurant Group, INC. Missouri City, TX 47-1864624"
